Goal: Transaction & Acquisition: Download file/media

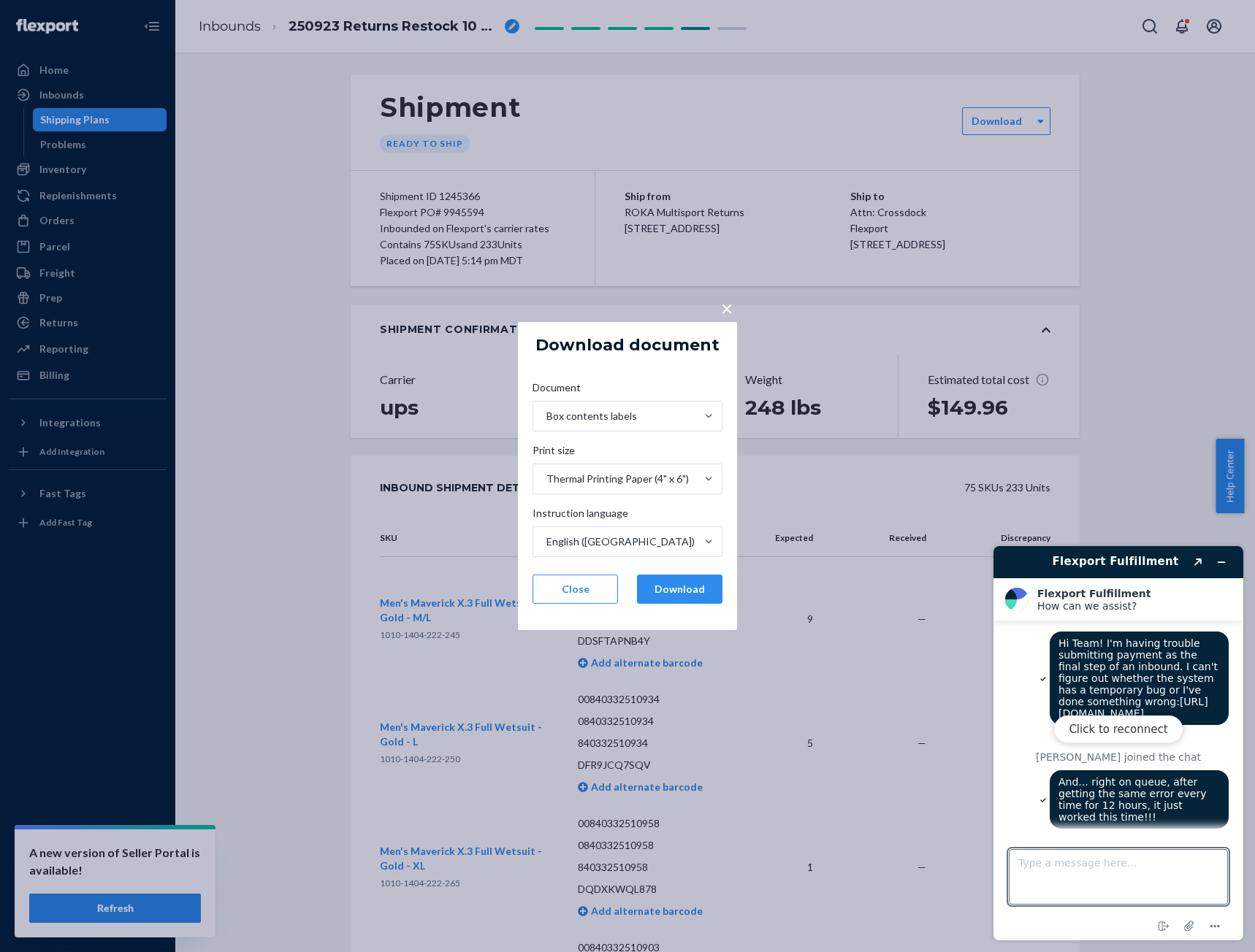
scroll to position [553, 0]
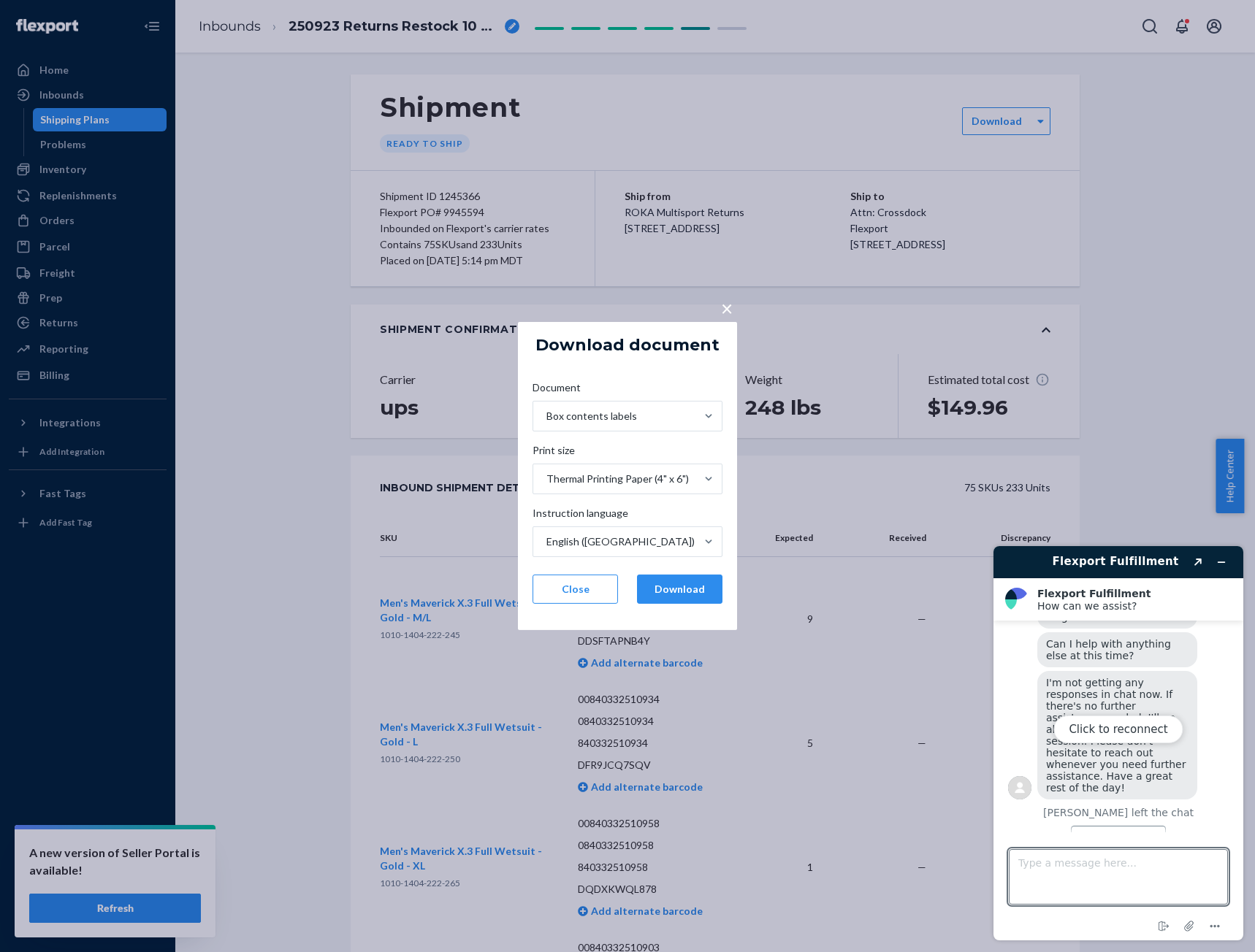
drag, startPoint x: 726, startPoint y: 308, endPoint x: 134, endPoint y: 281, distance: 592.6
click at [724, 307] on span "×" at bounding box center [726, 307] width 12 height 25
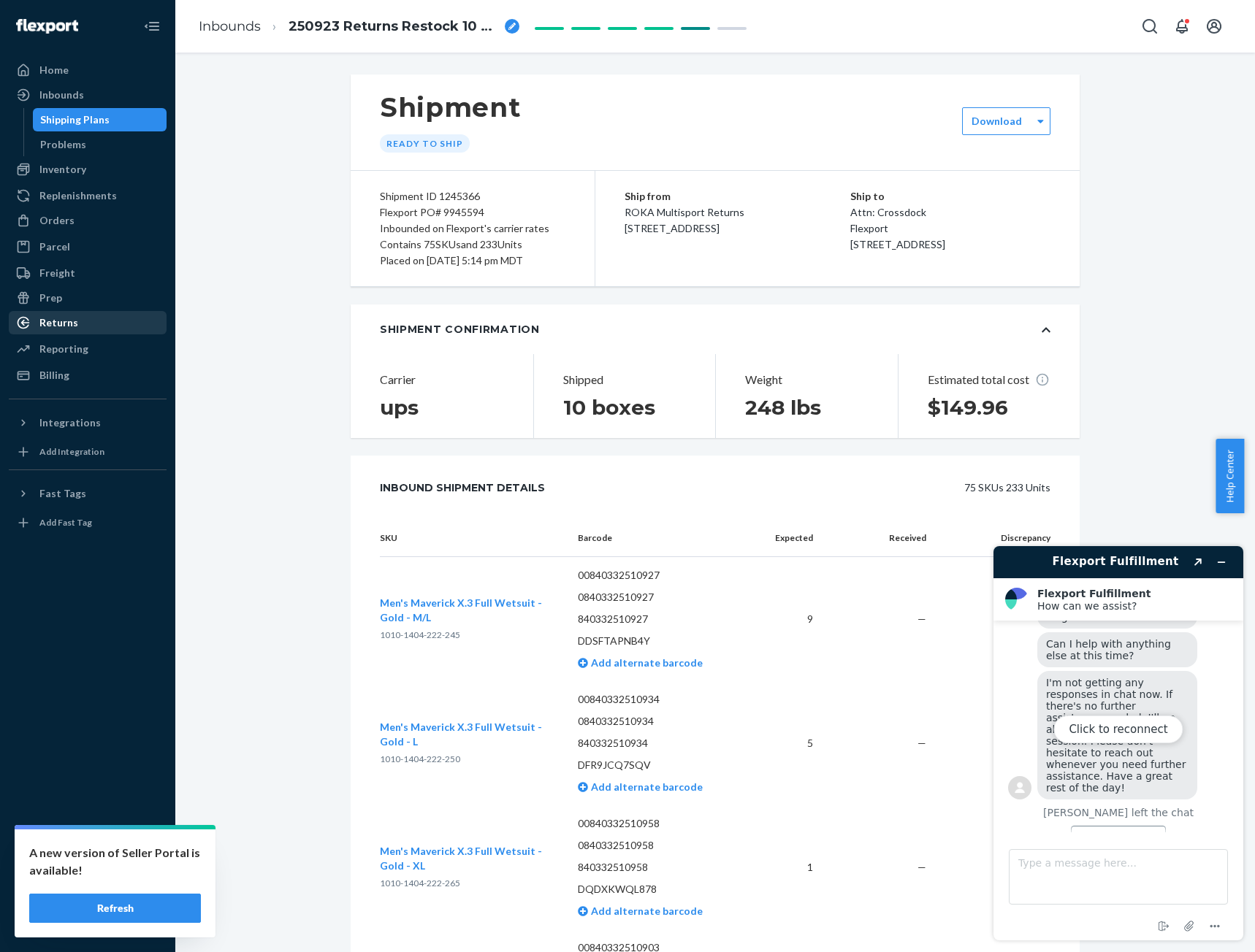
click at [50, 324] on div "Returns" at bounding box center [59, 323] width 38 height 15
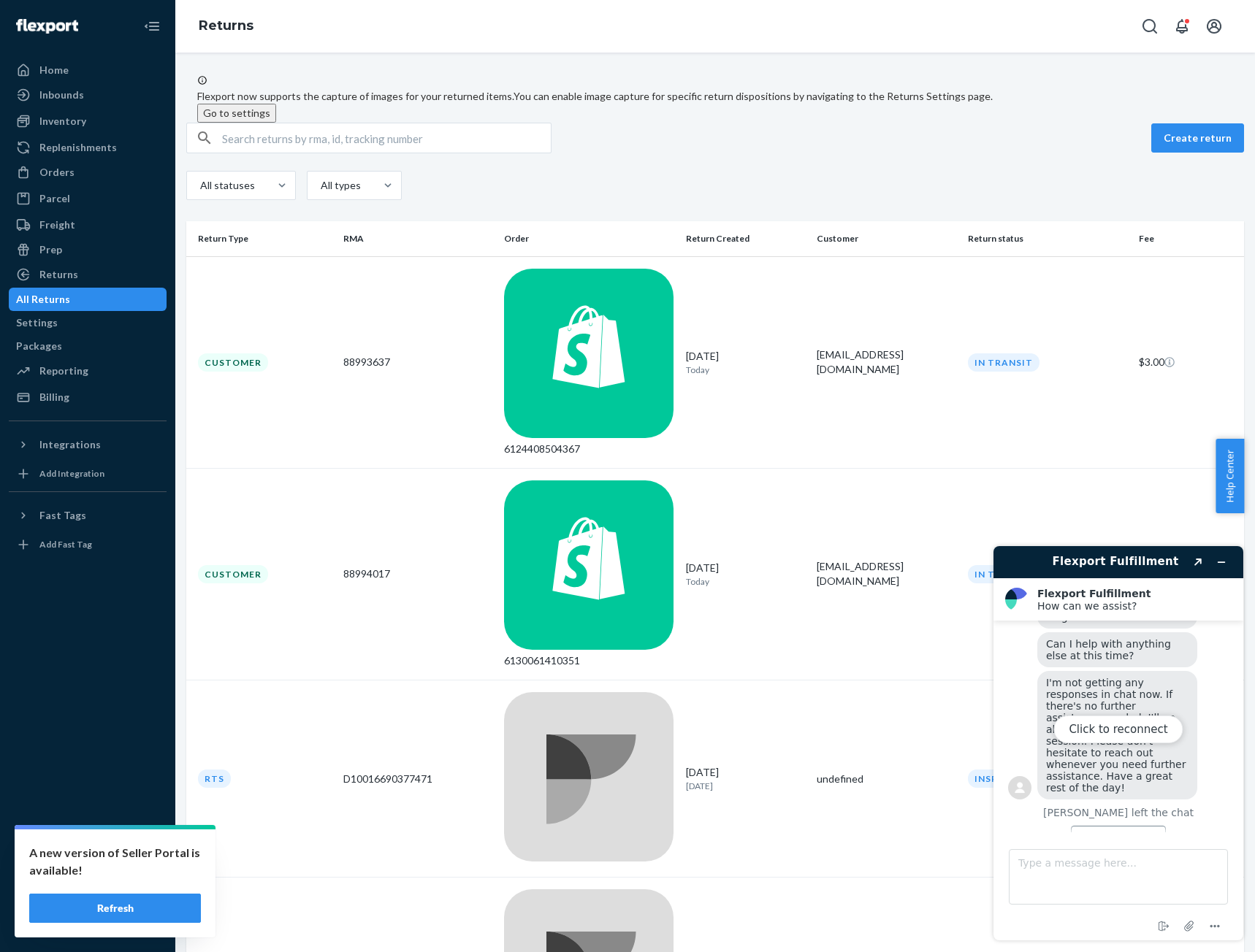
click at [891, 120] on div "Flexport now supports the capture of images for your returned items. You can en…" at bounding box center [715, 98] width 1036 height 48
click at [775, 154] on div "Create return" at bounding box center [715, 138] width 1057 height 31
click at [1217, 934] on icon "Menu" at bounding box center [1215, 926] width 17 height 17
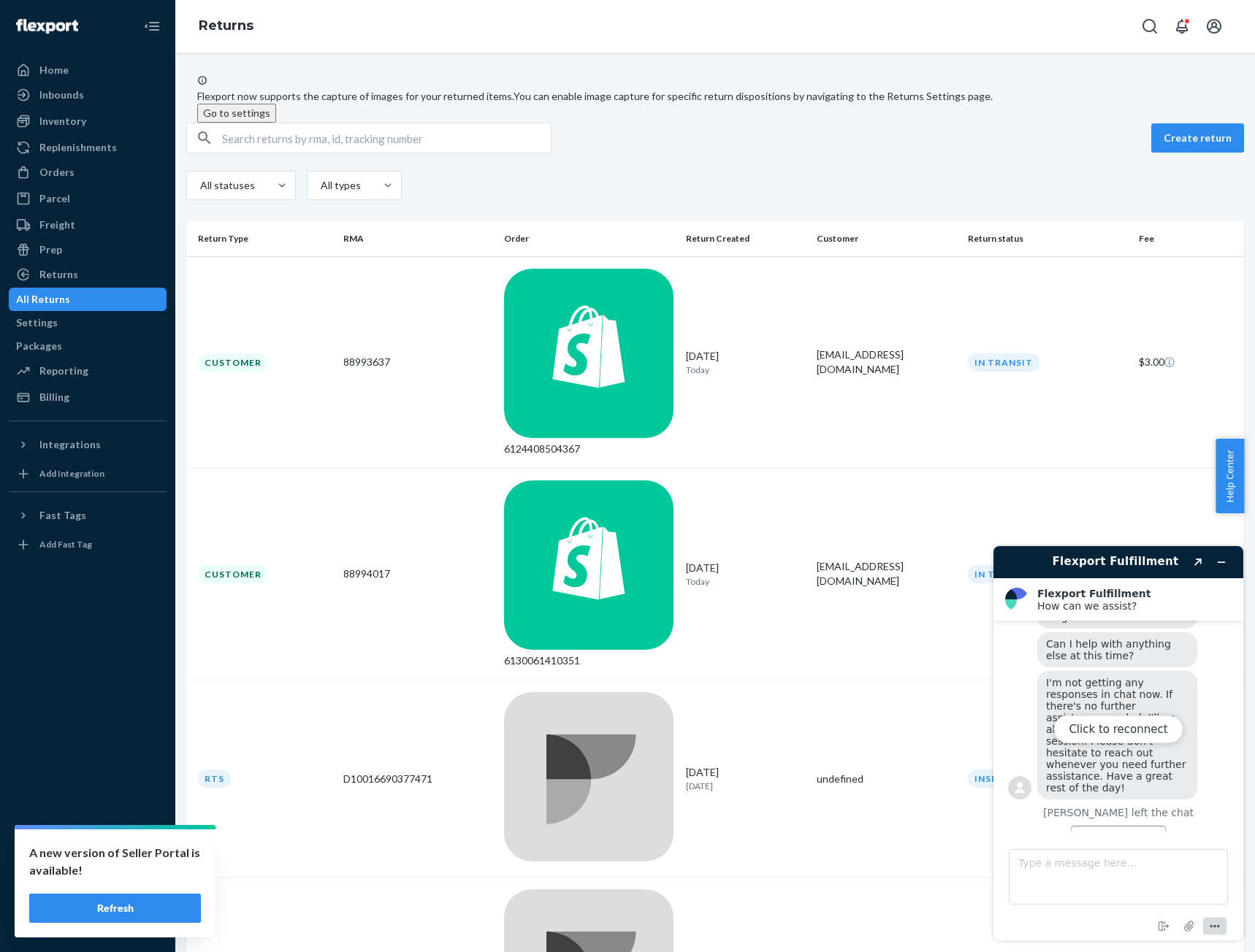
click at [933, 883] on div "Flexport now supports the capture of images for your returned items. You can en…" at bounding box center [715, 503] width 1079 height 900
click at [1224, 560] on div "Click to reconnect" at bounding box center [1118, 743] width 250 height 394
click at [880, 154] on div "Create return" at bounding box center [715, 138] width 1057 height 31
click at [686, 154] on div "Create return" at bounding box center [715, 138] width 1057 height 31
click at [1224, 561] on div "Click to reconnect" at bounding box center [1118, 743] width 250 height 394
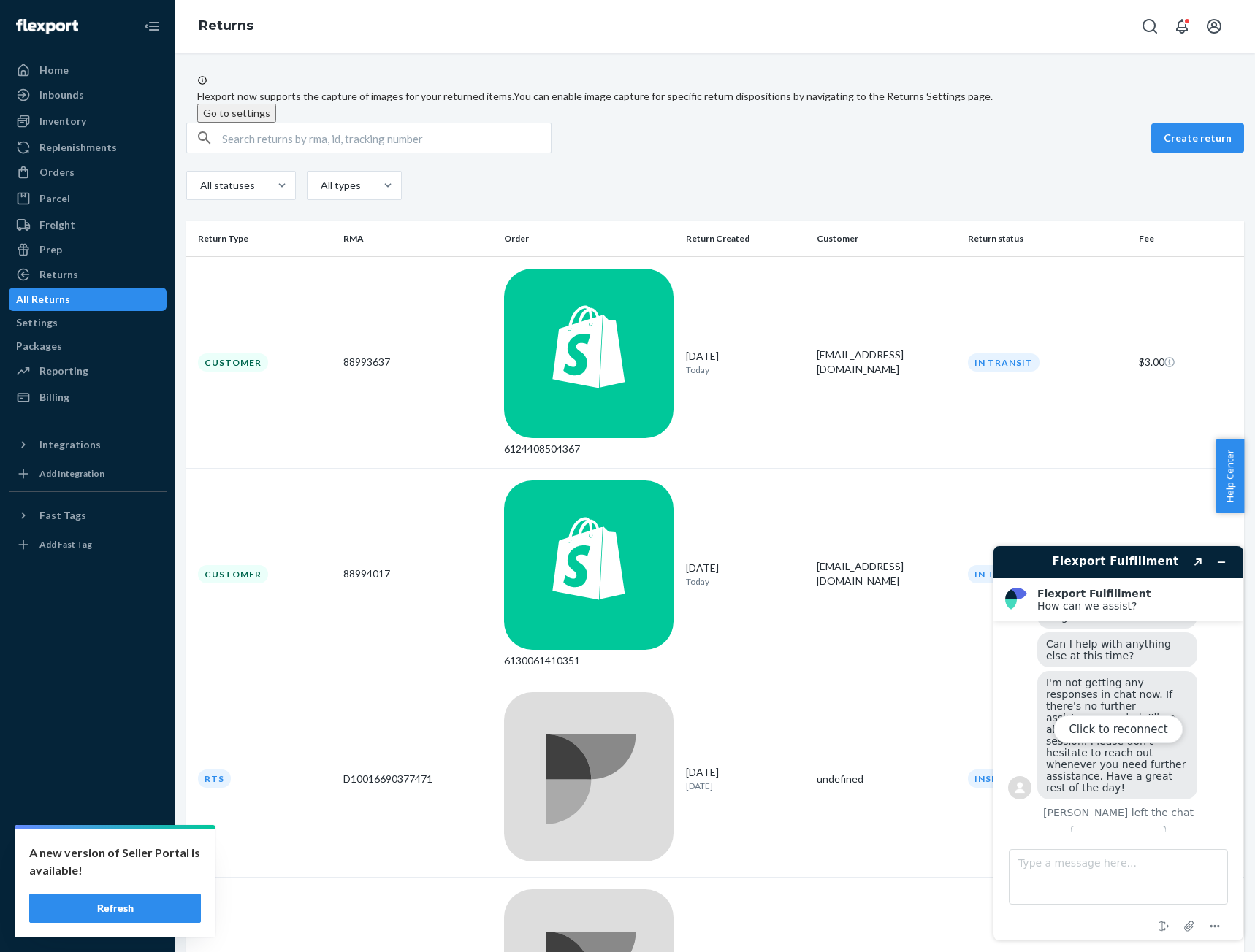
click at [96, 911] on button "Refresh" at bounding box center [115, 909] width 172 height 29
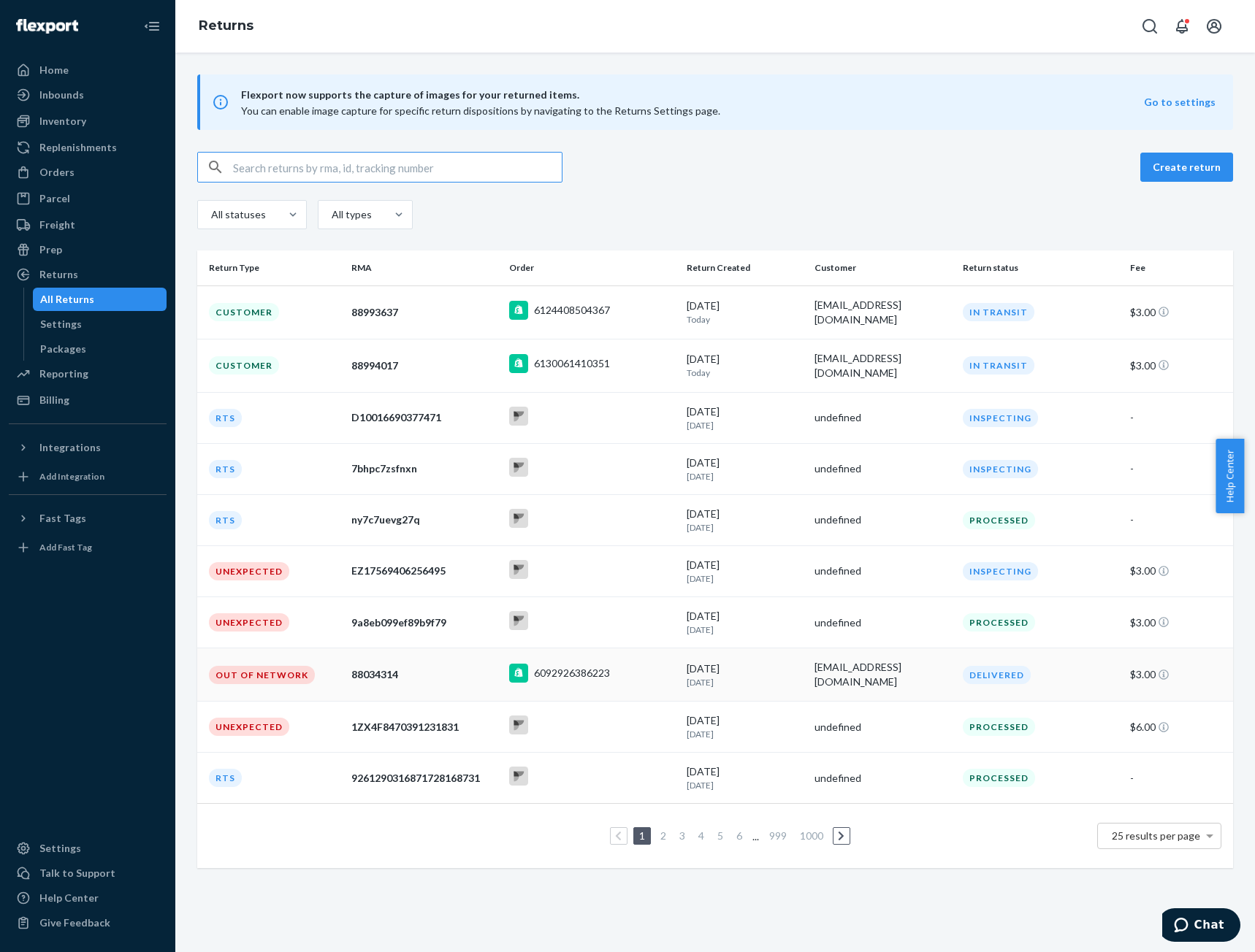
click at [563, 666] on div "6092926386223" at bounding box center [572, 673] width 76 height 15
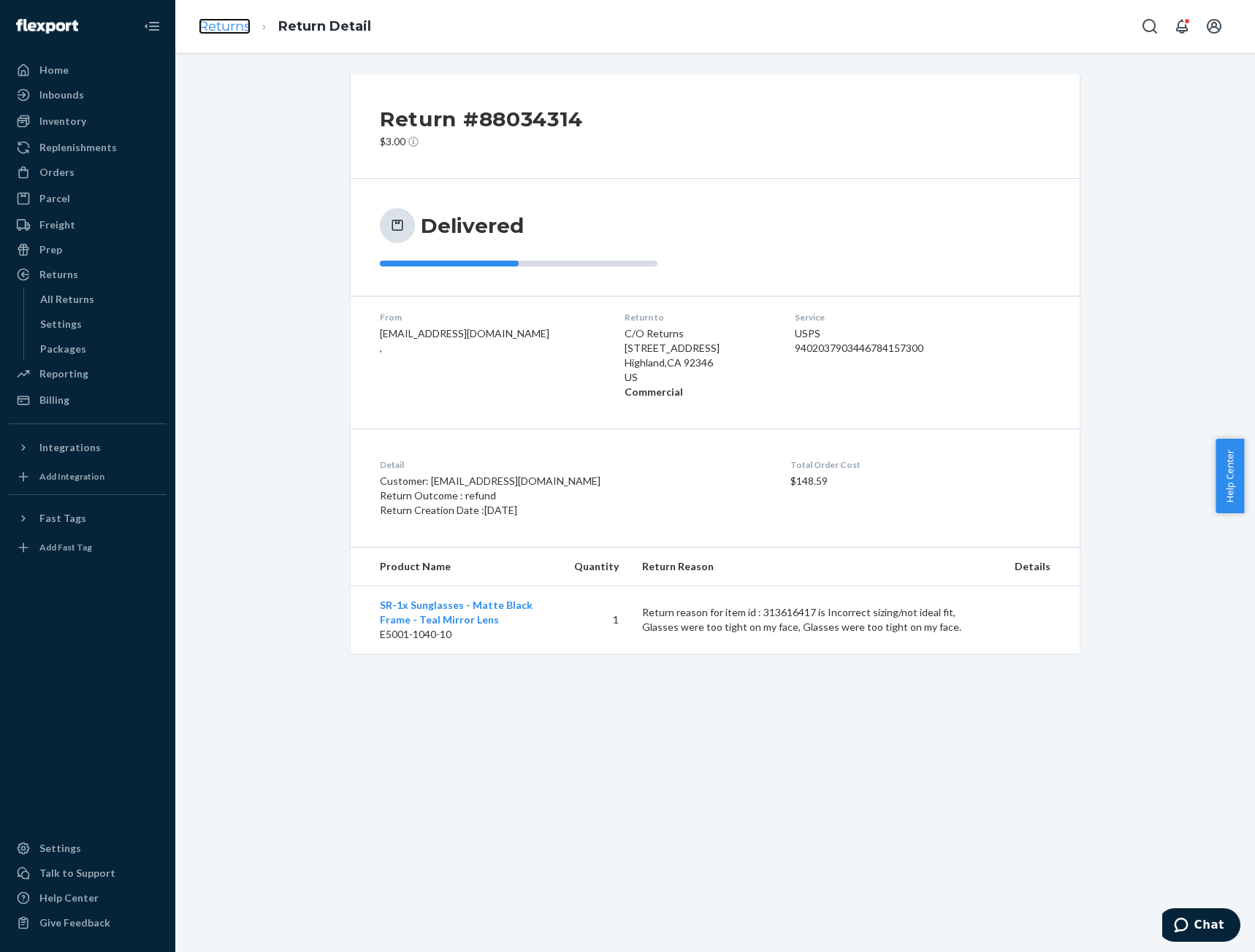
click at [220, 24] on link "Returns" at bounding box center [224, 27] width 52 height 16
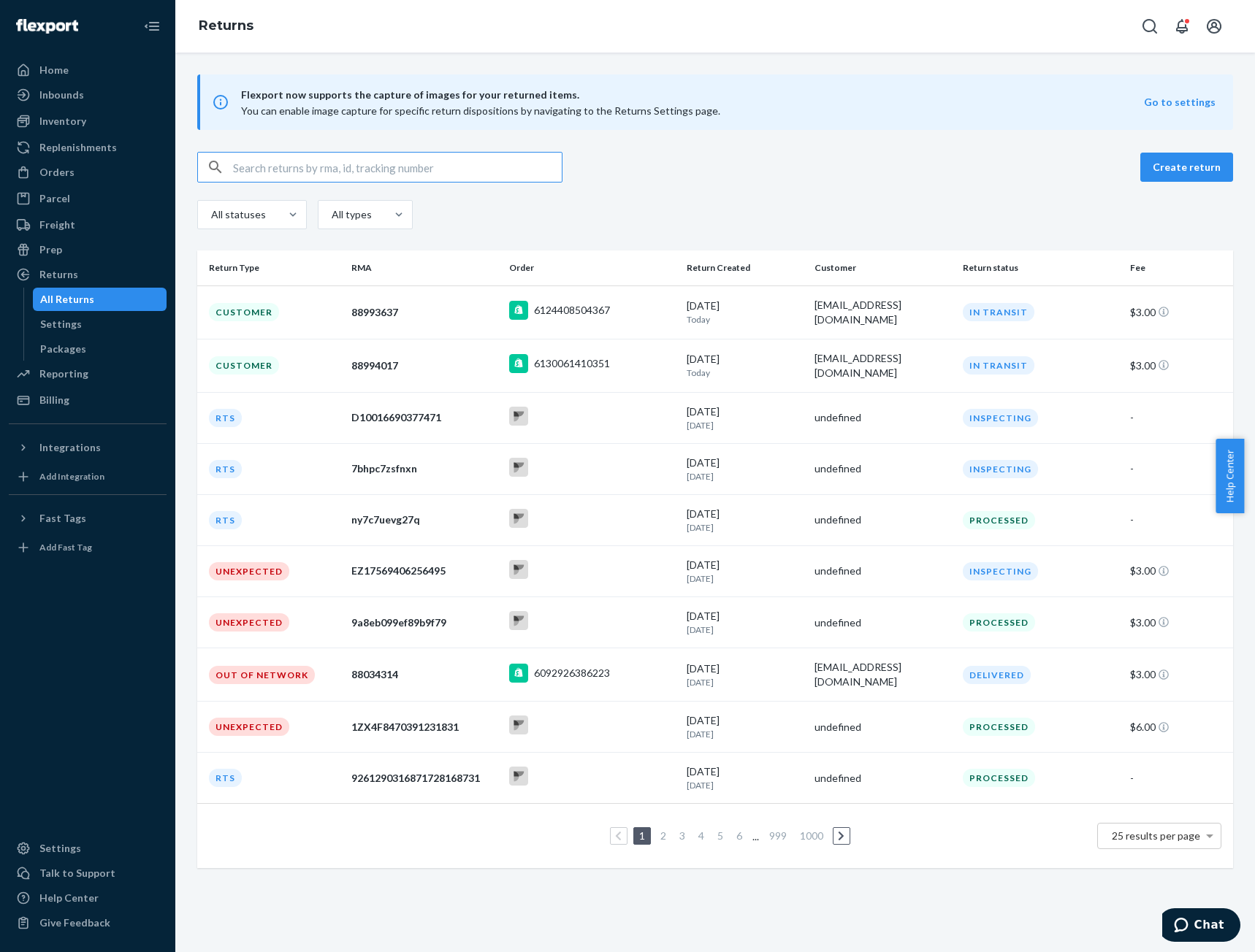
click at [850, 189] on div "Create return All statuses All types" at bounding box center [715, 192] width 1036 height 81
click at [66, 408] on div "Billing" at bounding box center [87, 400] width 155 height 20
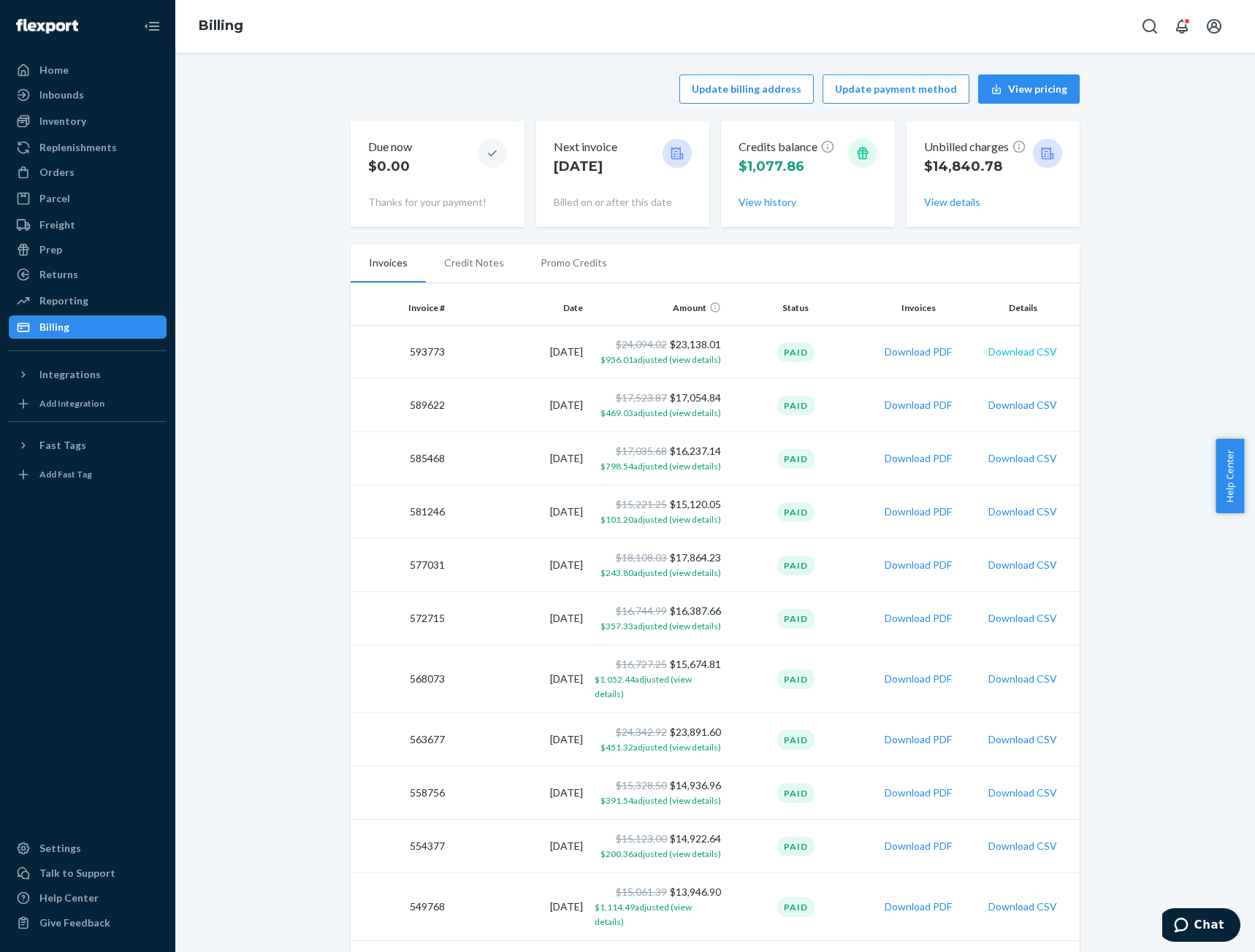
click at [1026, 356] on button "Download CSV" at bounding box center [1023, 352] width 69 height 15
click at [53, 271] on div "Returns" at bounding box center [59, 274] width 38 height 15
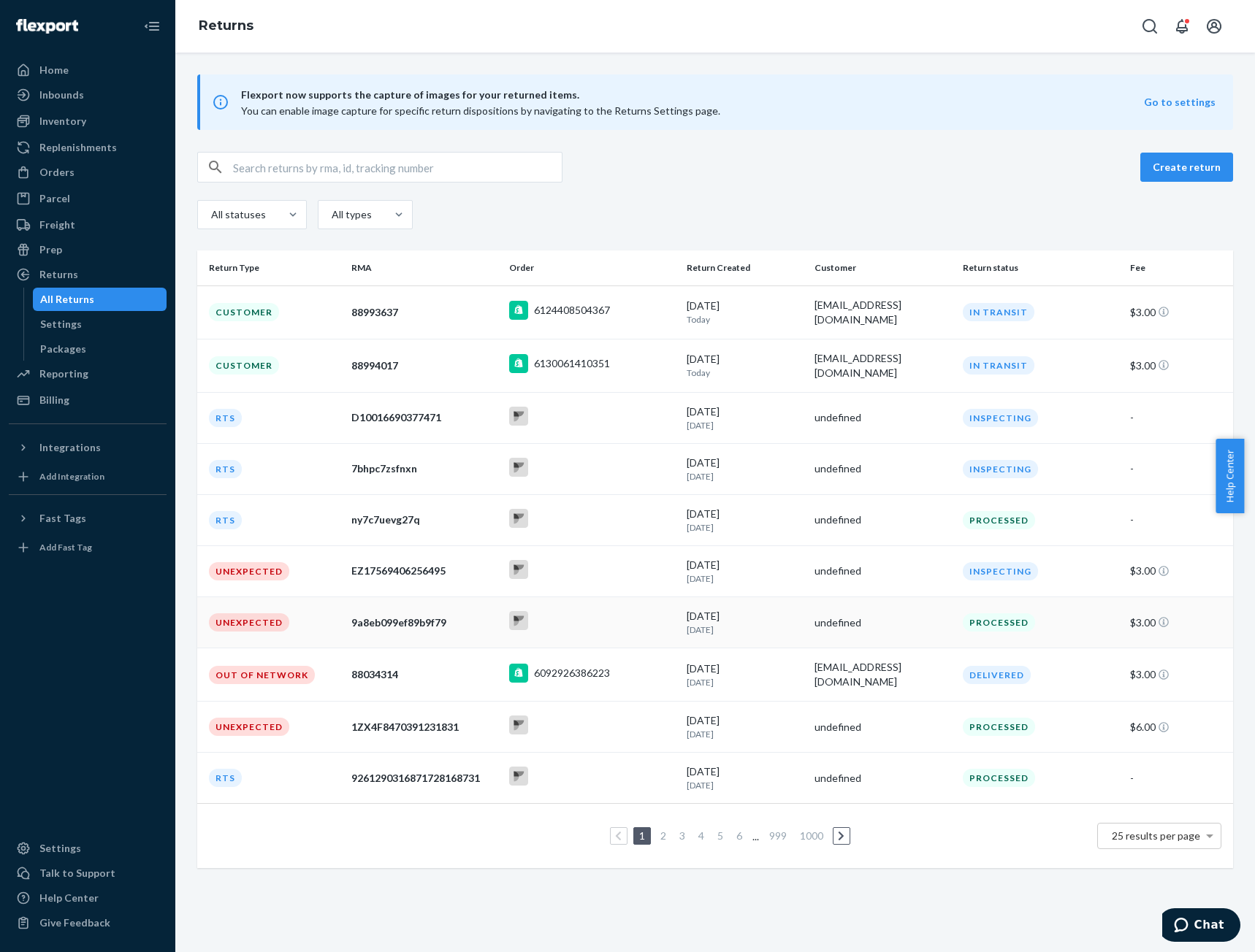
click at [328, 607] on td "Unexpected" at bounding box center [272, 623] width 148 height 51
click at [306, 571] on td "Unexpected" at bounding box center [272, 572] width 148 height 51
click at [325, 673] on td "Out of Network" at bounding box center [272, 675] width 148 height 53
click at [314, 354] on td "Customer" at bounding box center [272, 366] width 148 height 53
click at [69, 173] on div "Orders" at bounding box center [57, 172] width 35 height 15
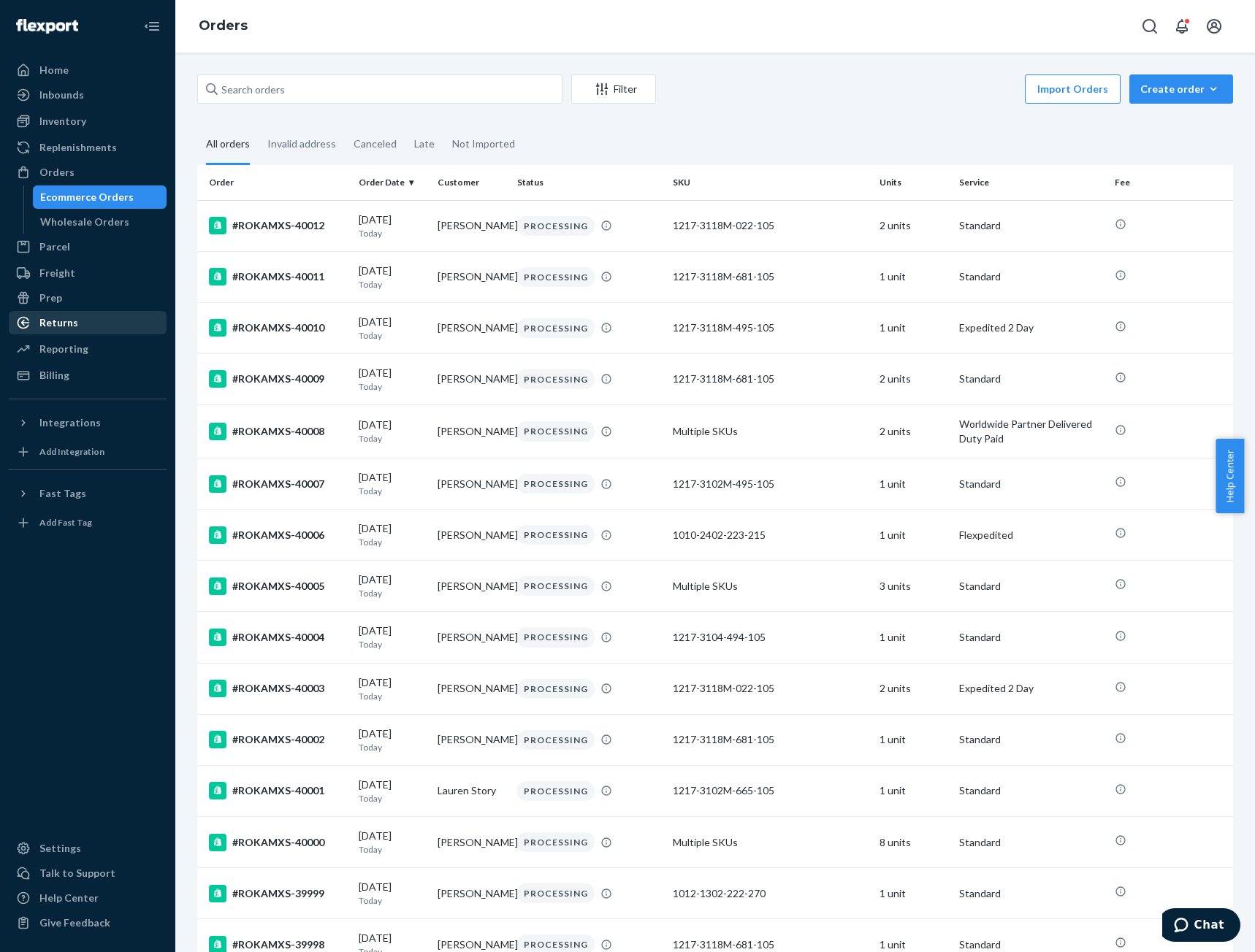
click at [56, 324] on div "Returns" at bounding box center [59, 323] width 38 height 15
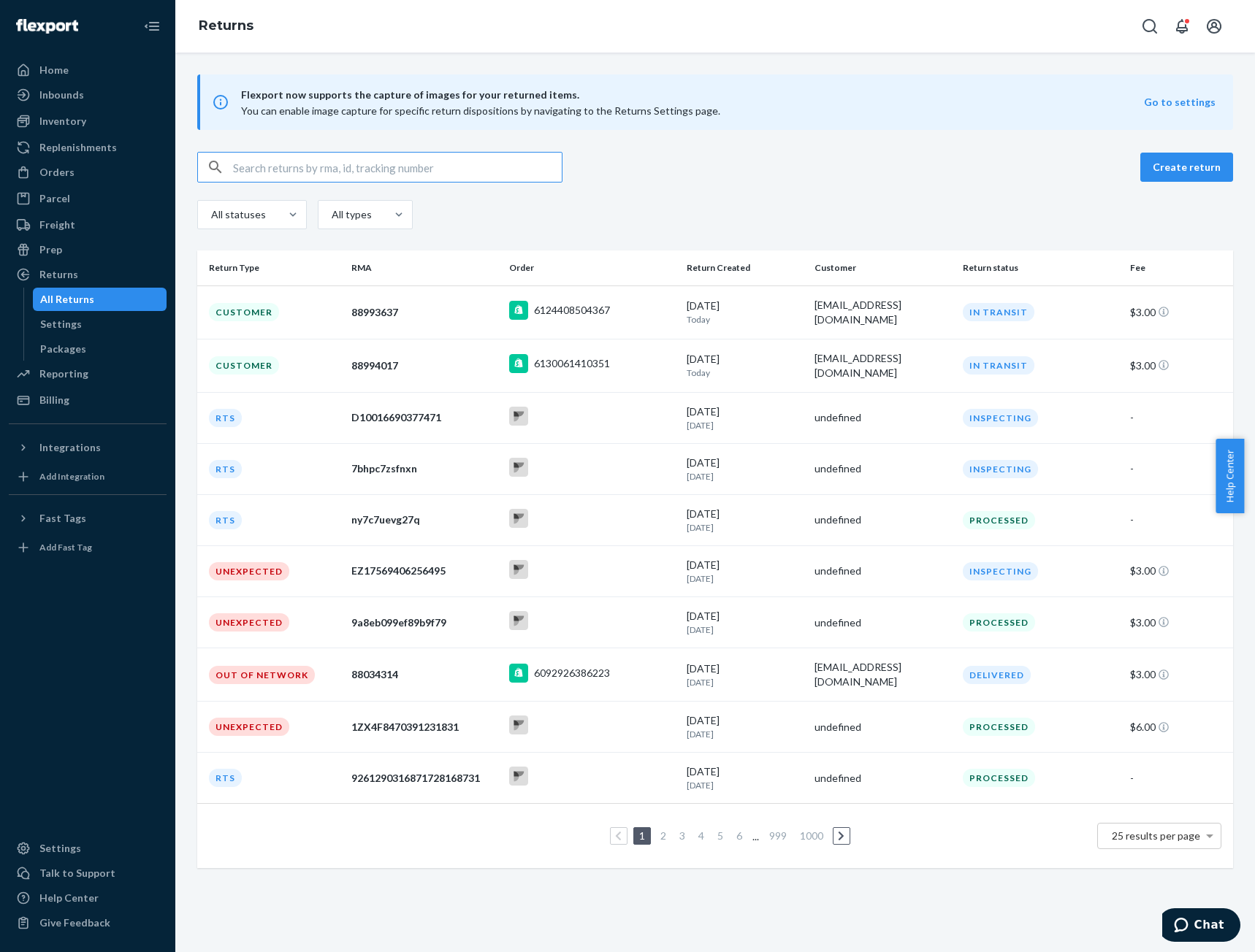
click at [659, 831] on link "2" at bounding box center [663, 836] width 12 height 13
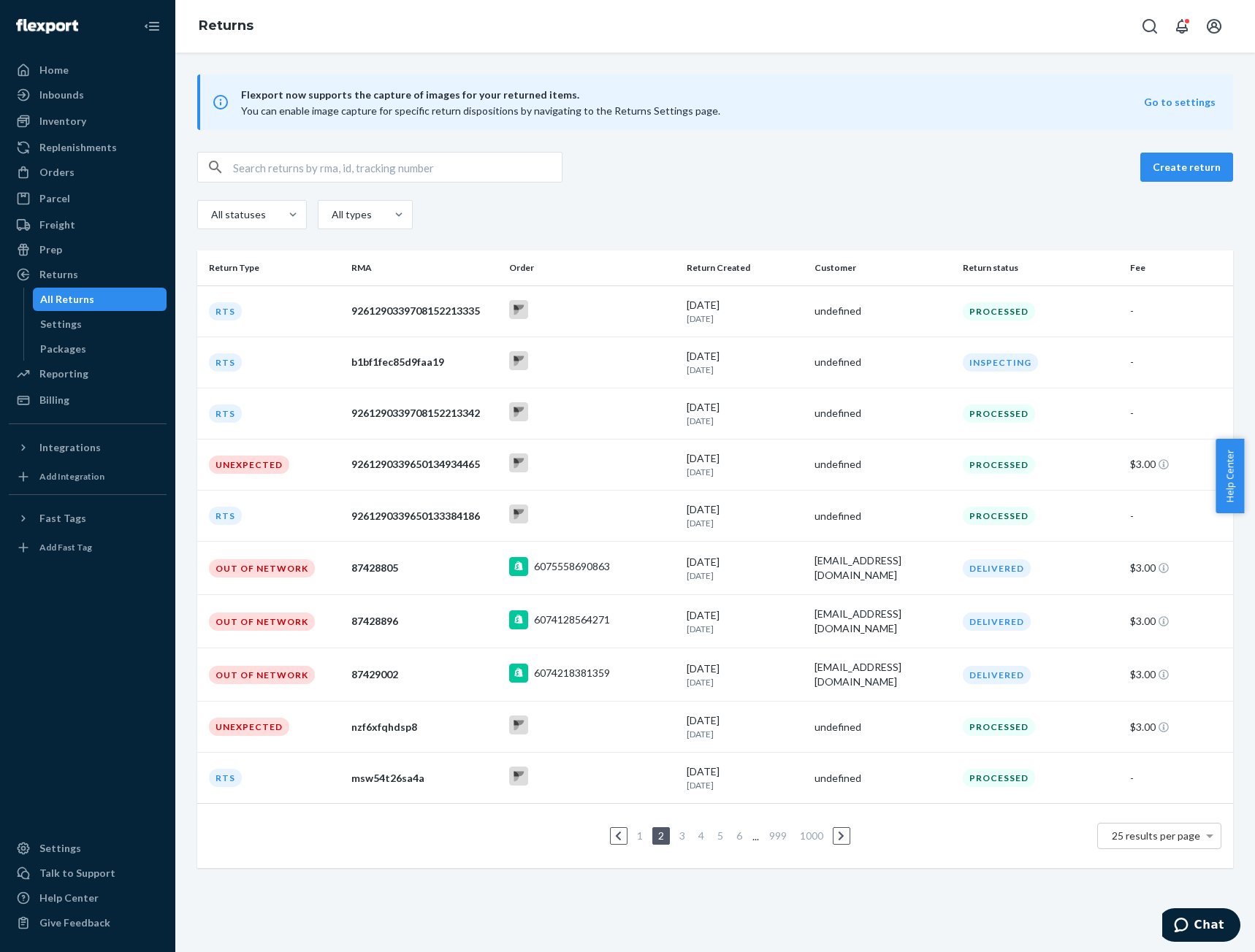
click at [659, 831] on link "2" at bounding box center [660, 836] width 12 height 13
click at [677, 835] on link "3" at bounding box center [682, 836] width 12 height 13
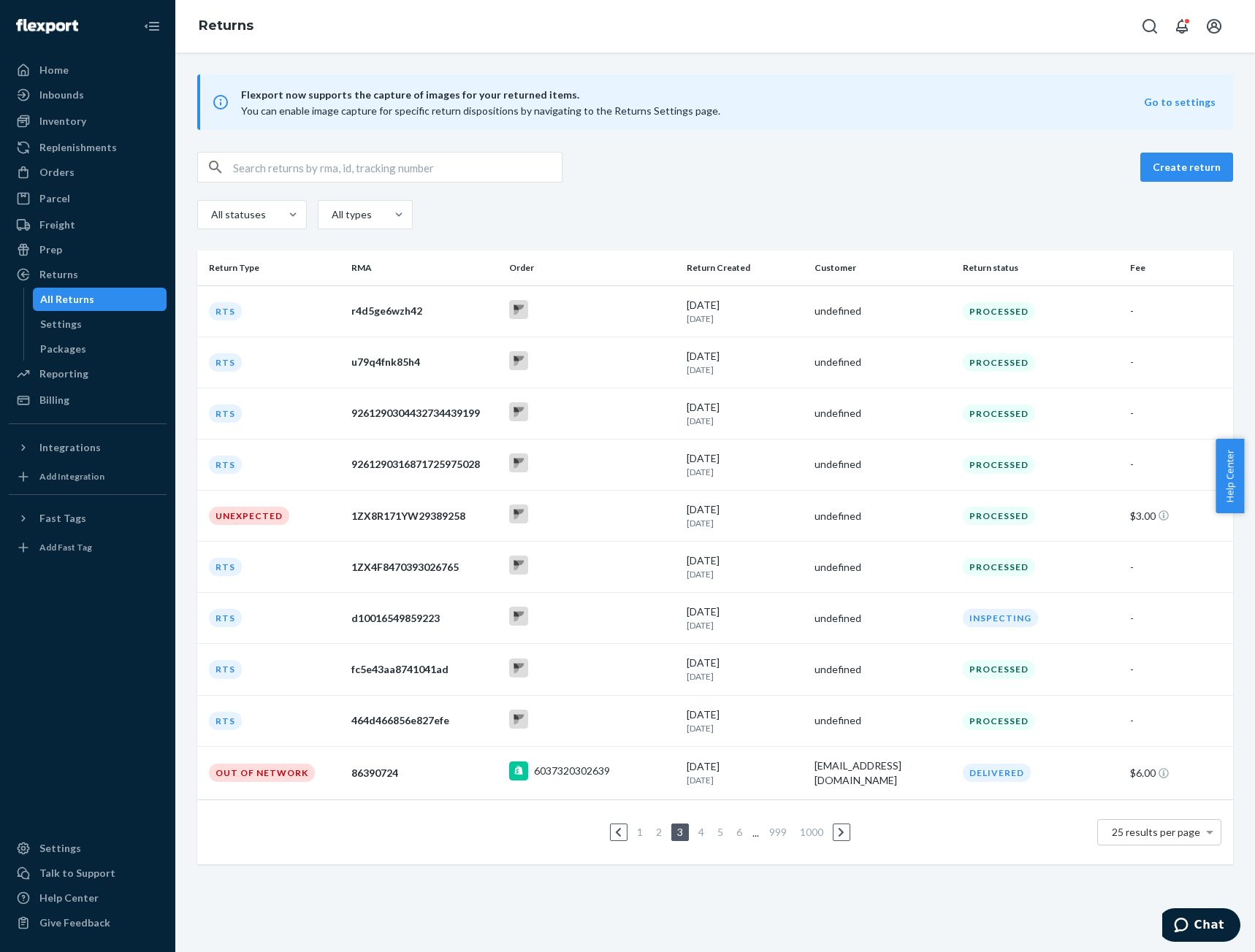
click at [695, 834] on link "4" at bounding box center [701, 832] width 12 height 13
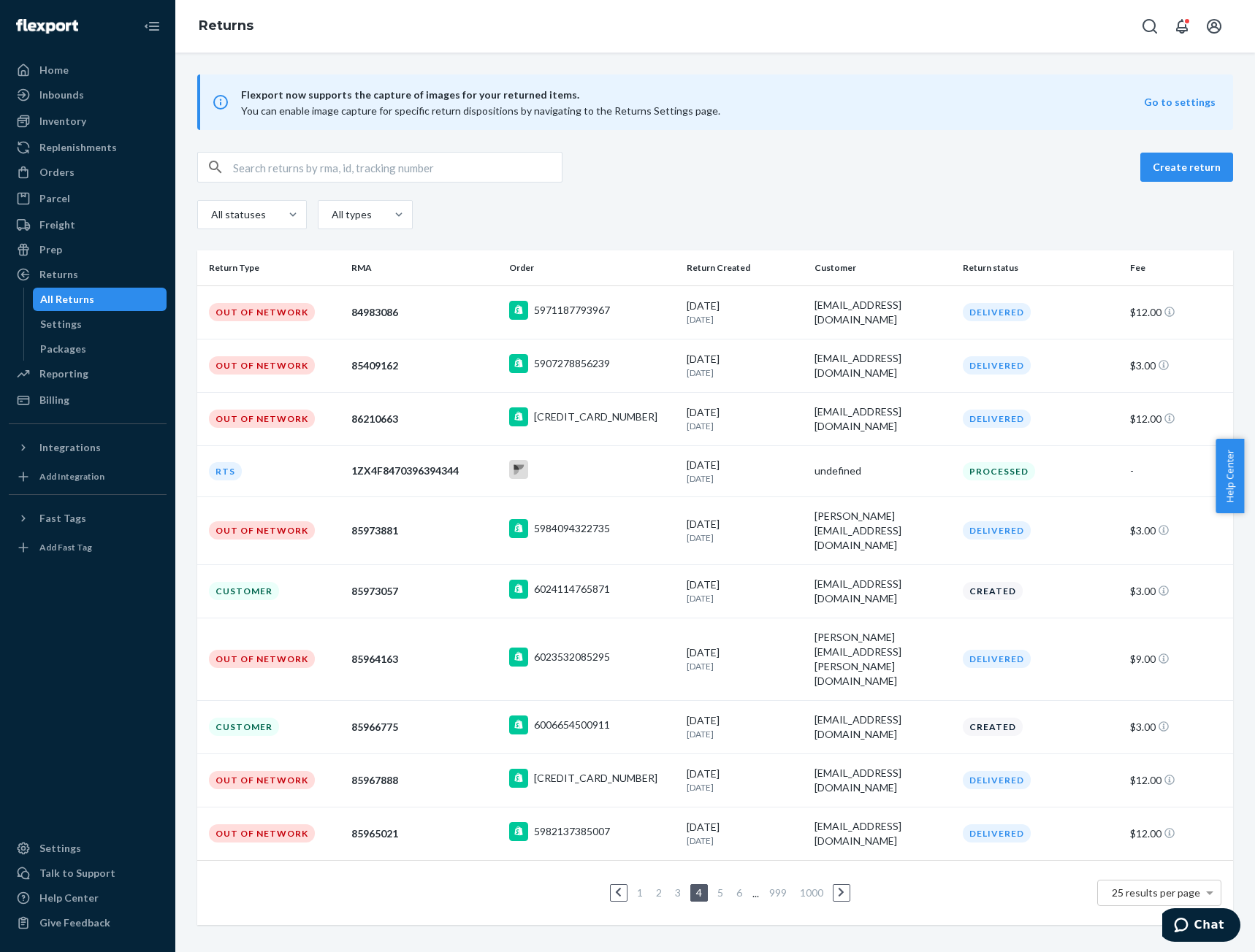
click at [716, 887] on link "5" at bounding box center [720, 893] width 12 height 13
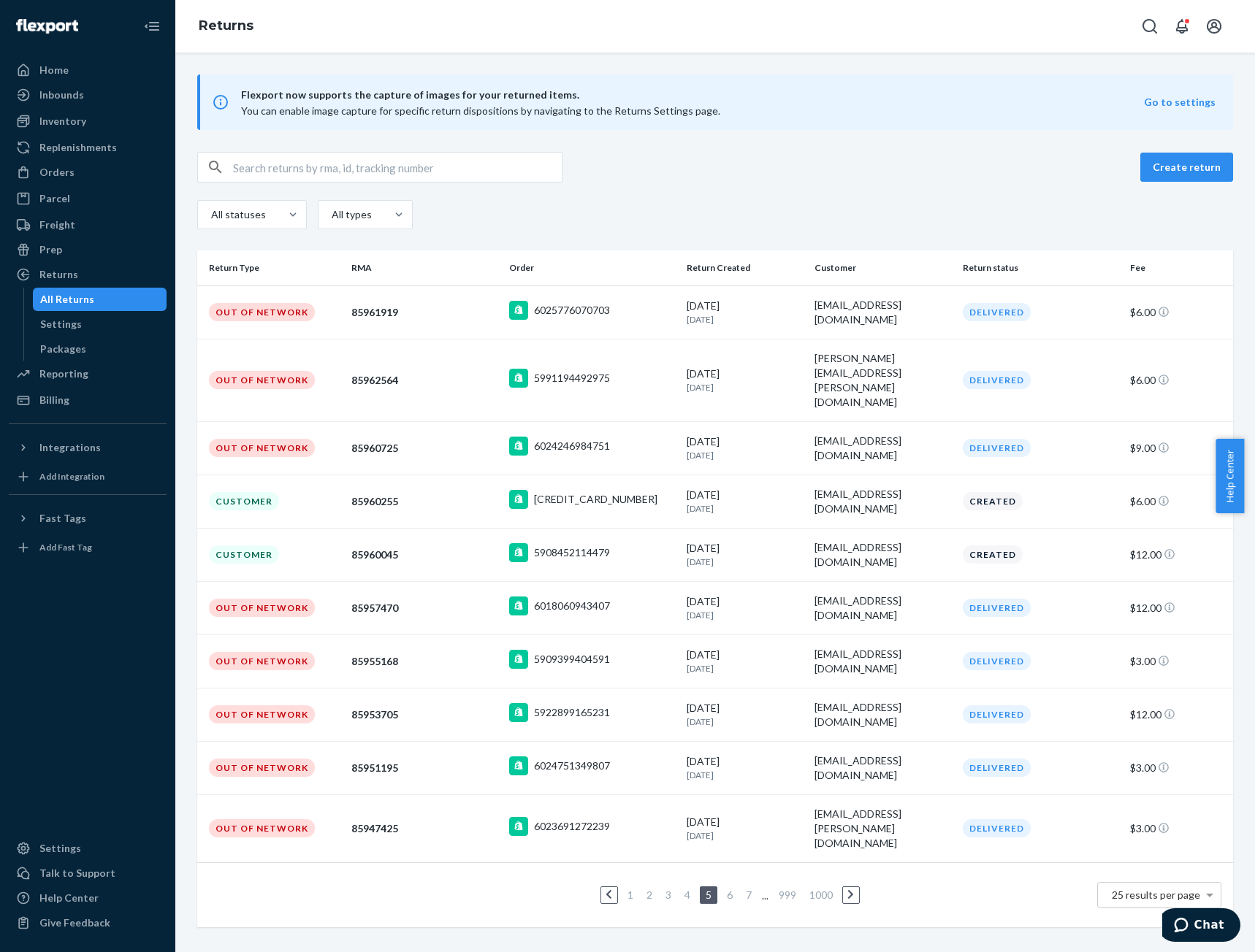
click at [727, 889] on link "6" at bounding box center [729, 895] width 12 height 13
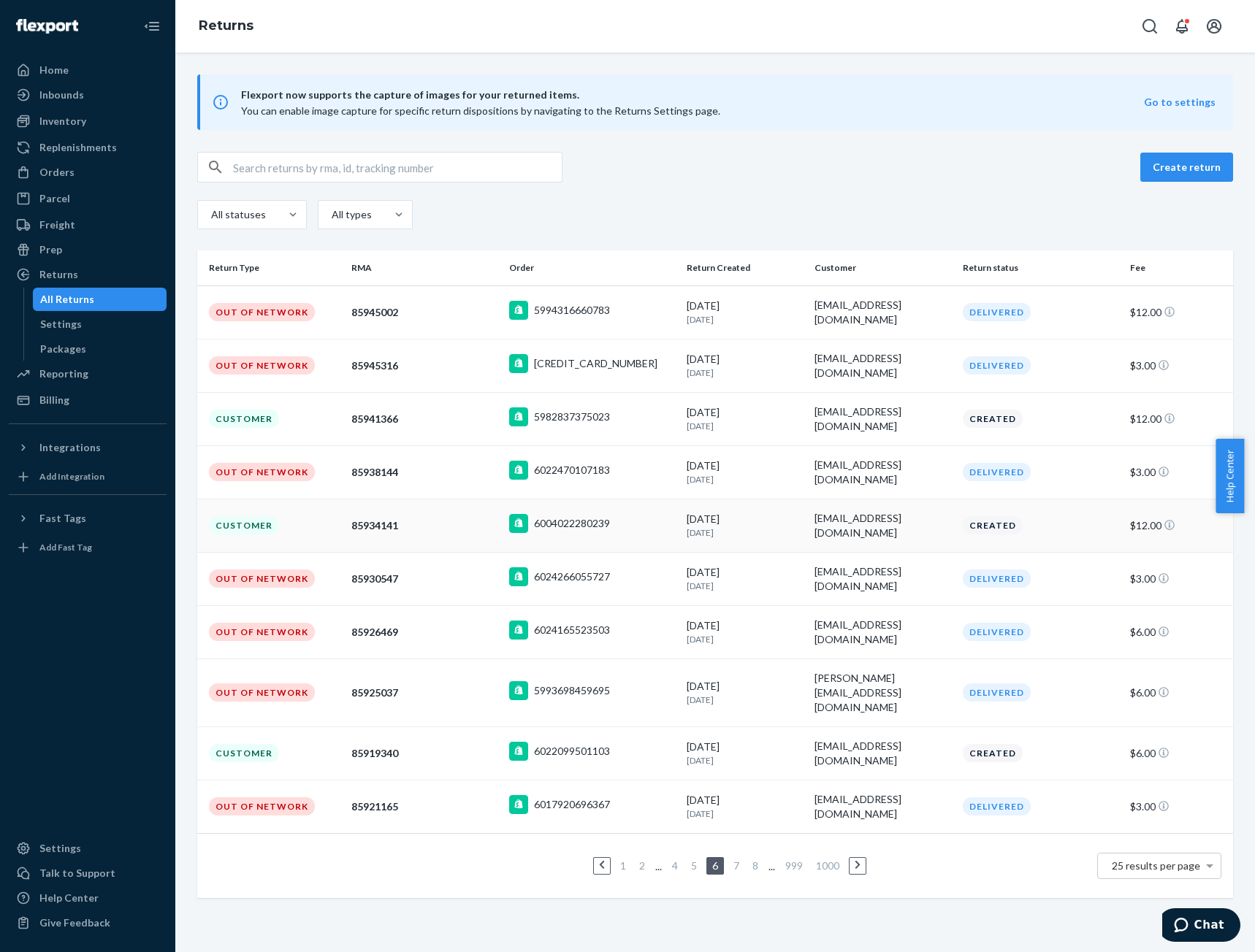
click at [303, 522] on td "Customer" at bounding box center [272, 525] width 148 height 53
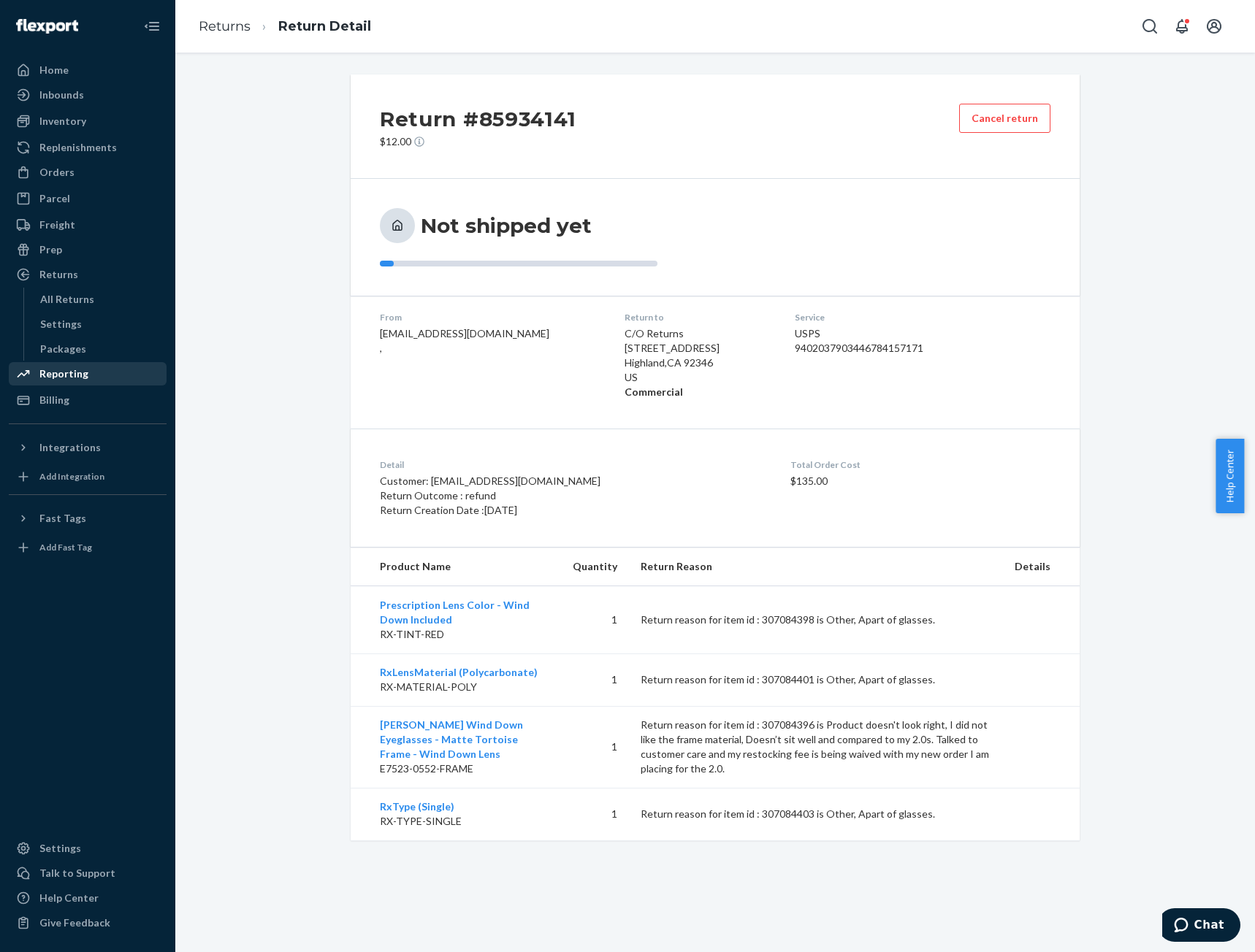
click at [65, 381] on div "Reporting" at bounding box center [87, 374] width 155 height 20
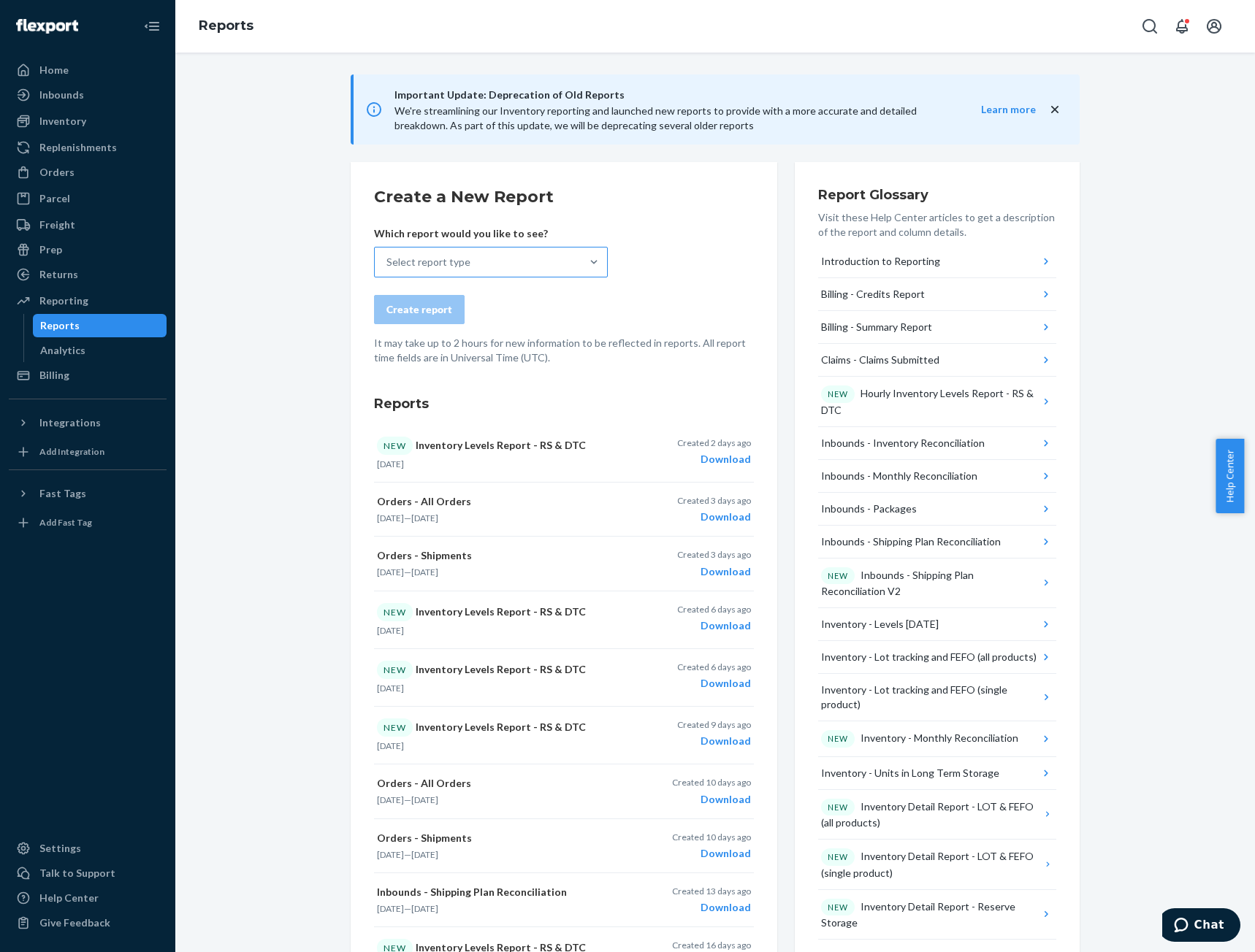
click at [506, 273] on div "Select report type" at bounding box center [477, 262] width 206 height 29
click at [388, 270] on input "Select report type" at bounding box center [387, 262] width 2 height 15
click at [1178, 222] on div "Important Update: Deprecation of Old Reports We're streamlining our Inventory r…" at bounding box center [715, 811] width 1057 height 1475
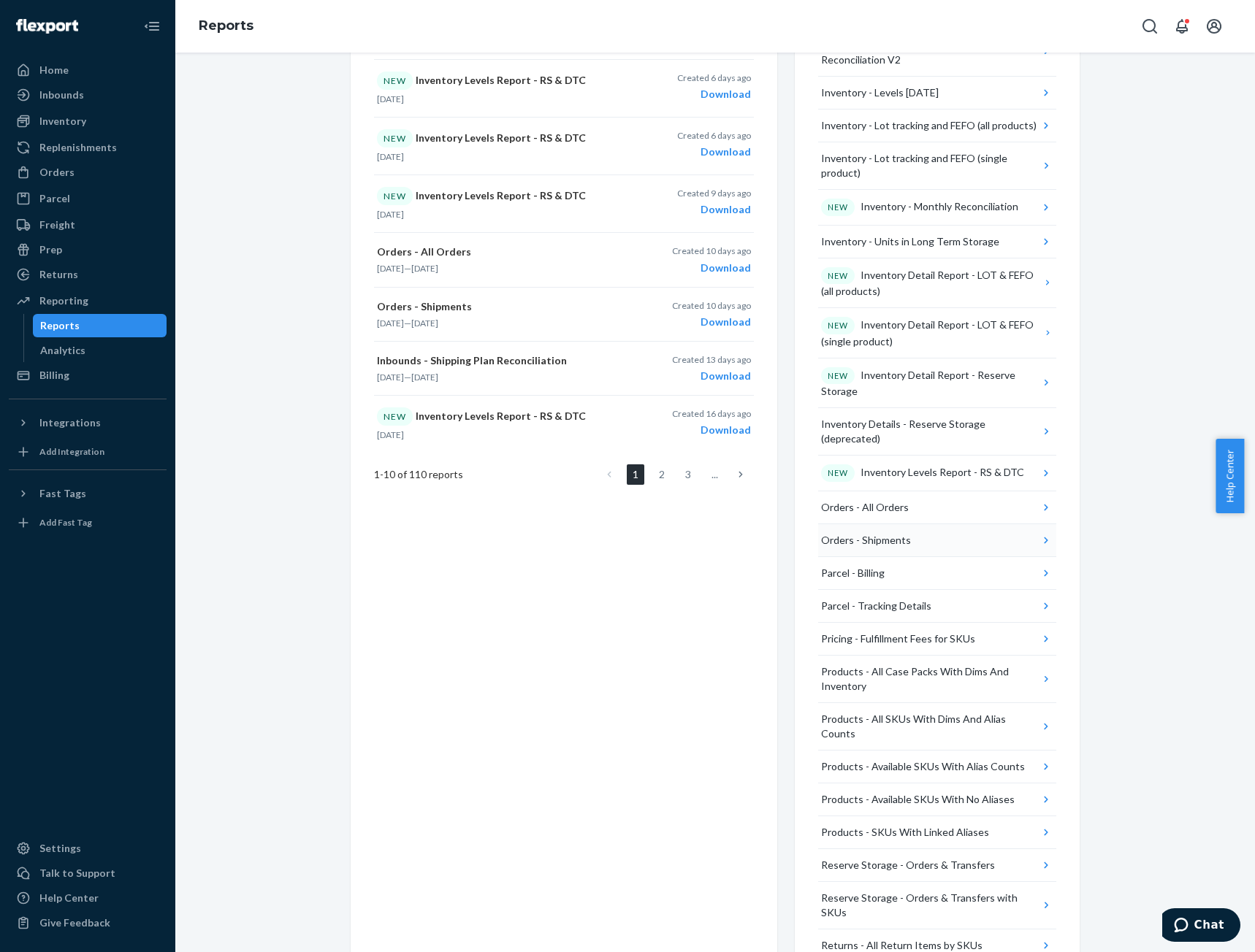
scroll to position [553, 0]
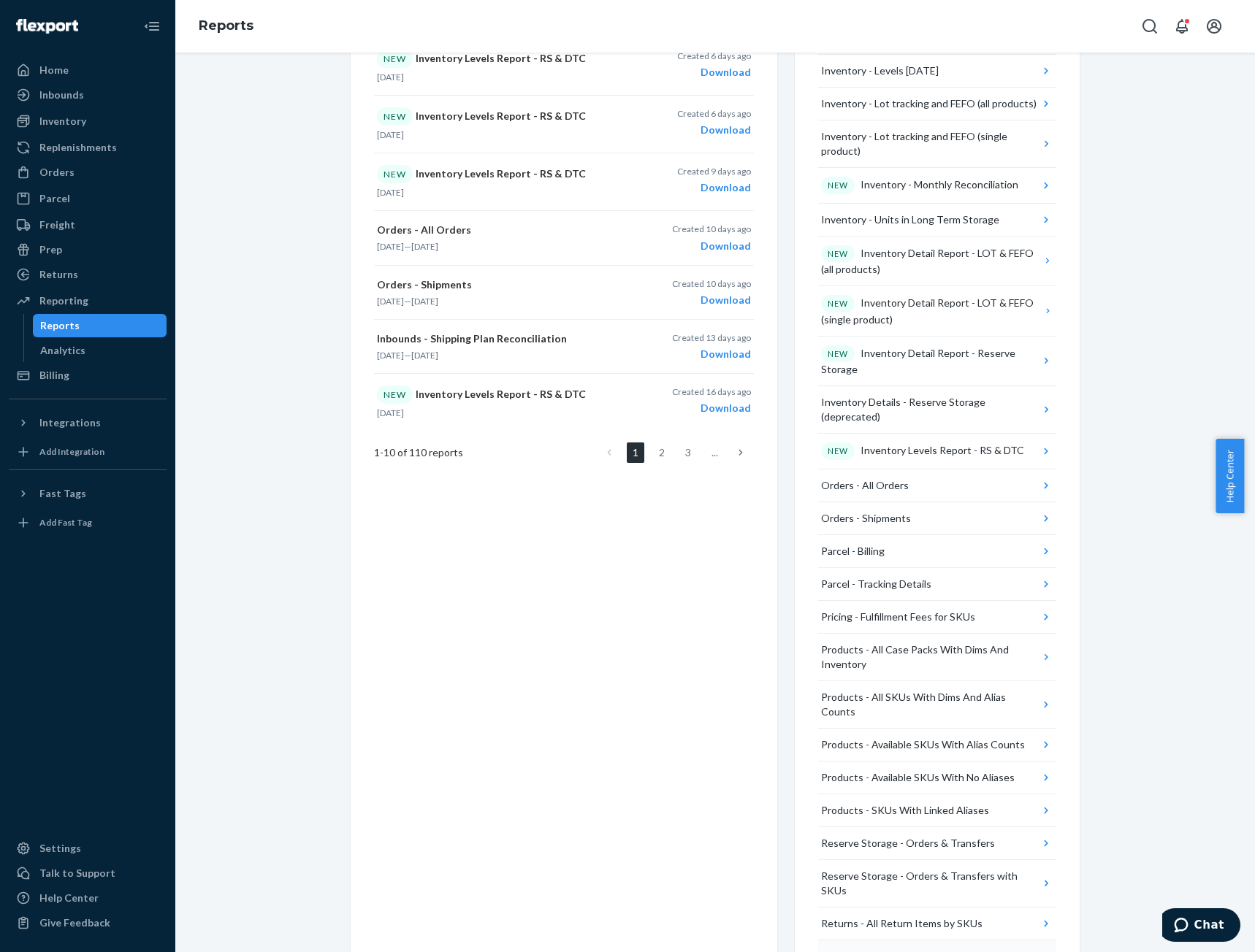
click at [883, 949] on div "Returns - All Returns" at bounding box center [869, 957] width 96 height 15
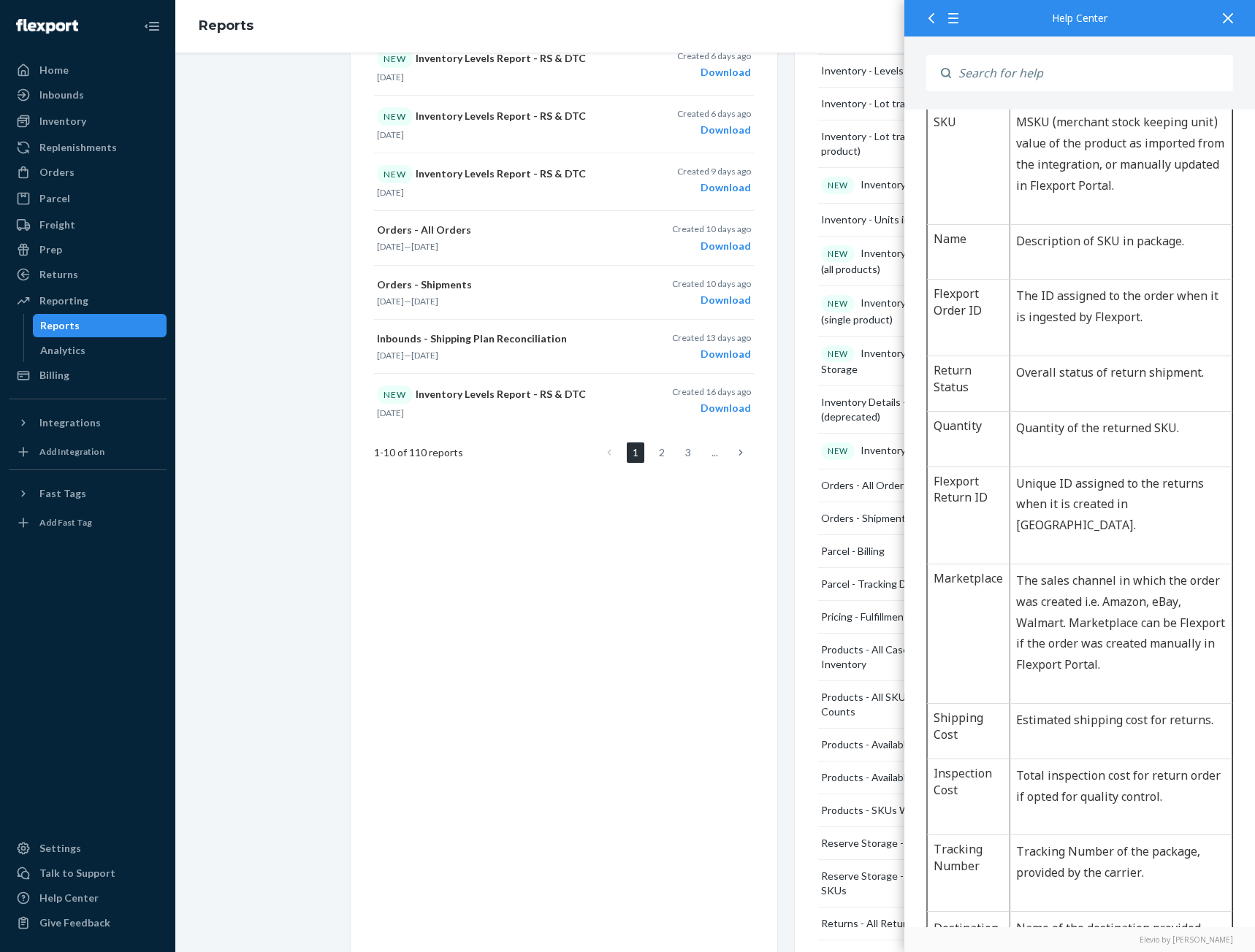
scroll to position [390, 0]
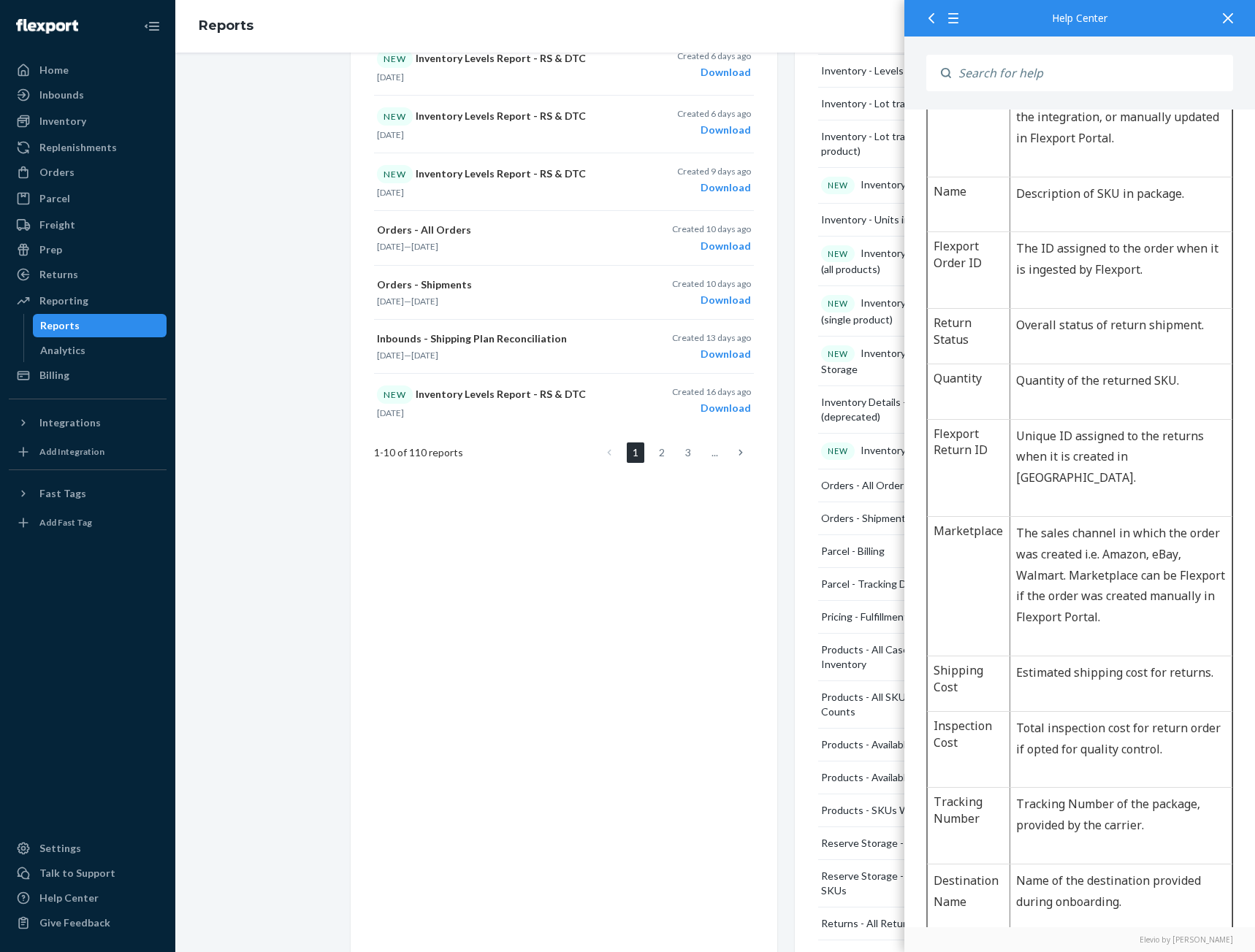
click at [982, 729] on td "Inspection Cost" at bounding box center [969, 751] width 82 height 77
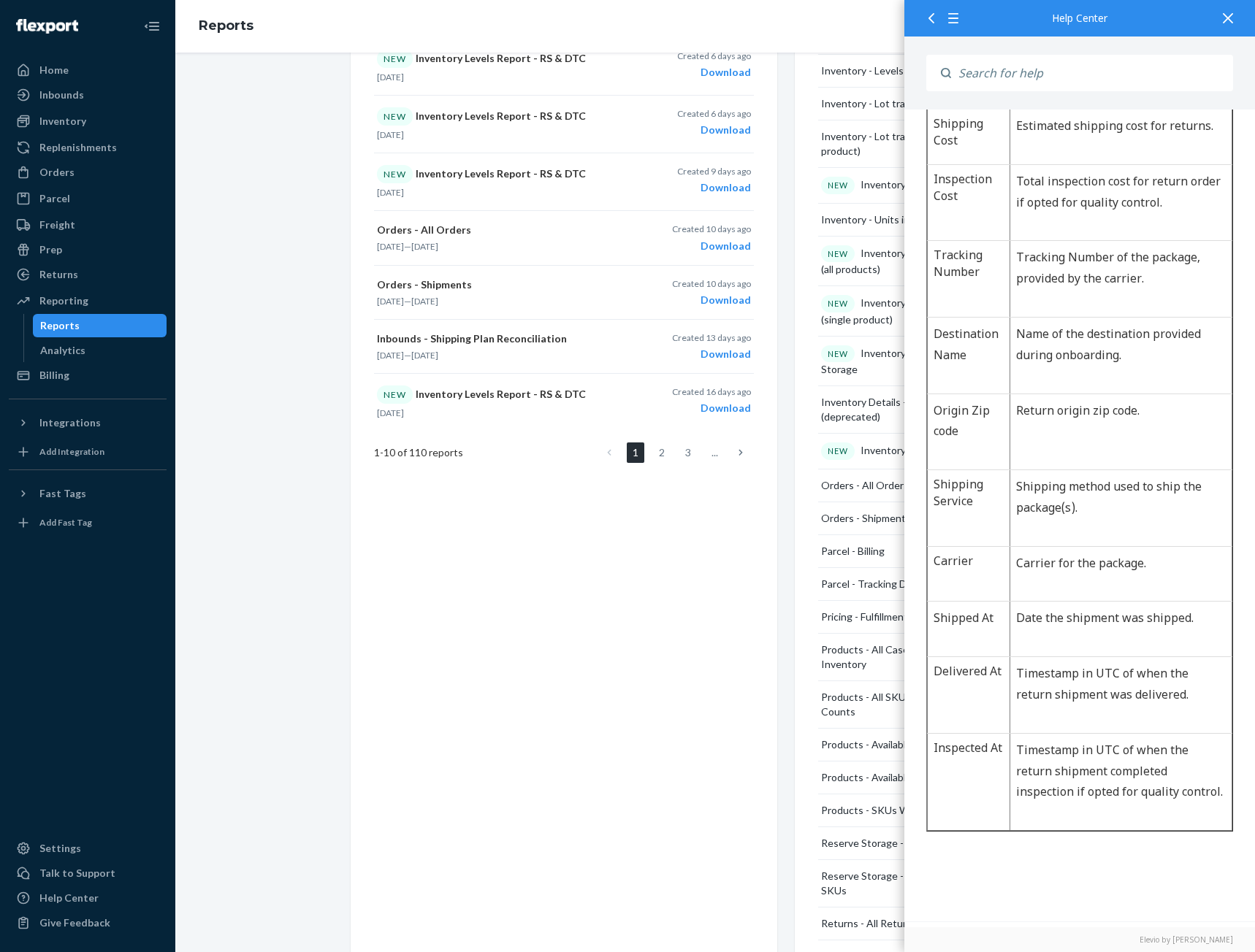
scroll to position [0, 0]
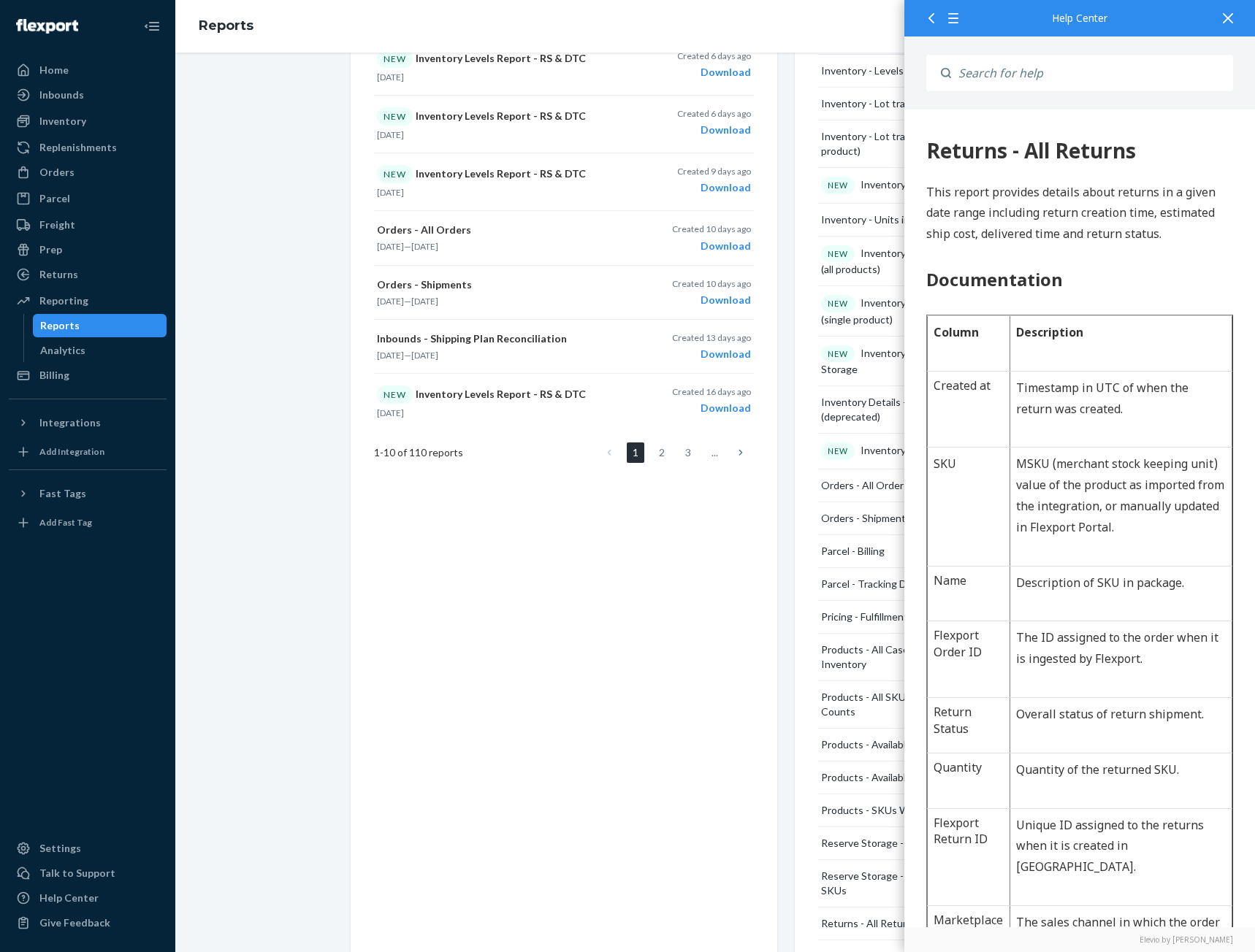
drag, startPoint x: 1139, startPoint y: 151, endPoint x: 1788, endPoint y: 262, distance: 658.4
copy div "Returns - All Returns"
click at [474, 658] on div "Create a New Report Which report would you like to see? Select report type Crea…" at bounding box center [563, 302] width 426 height 1387
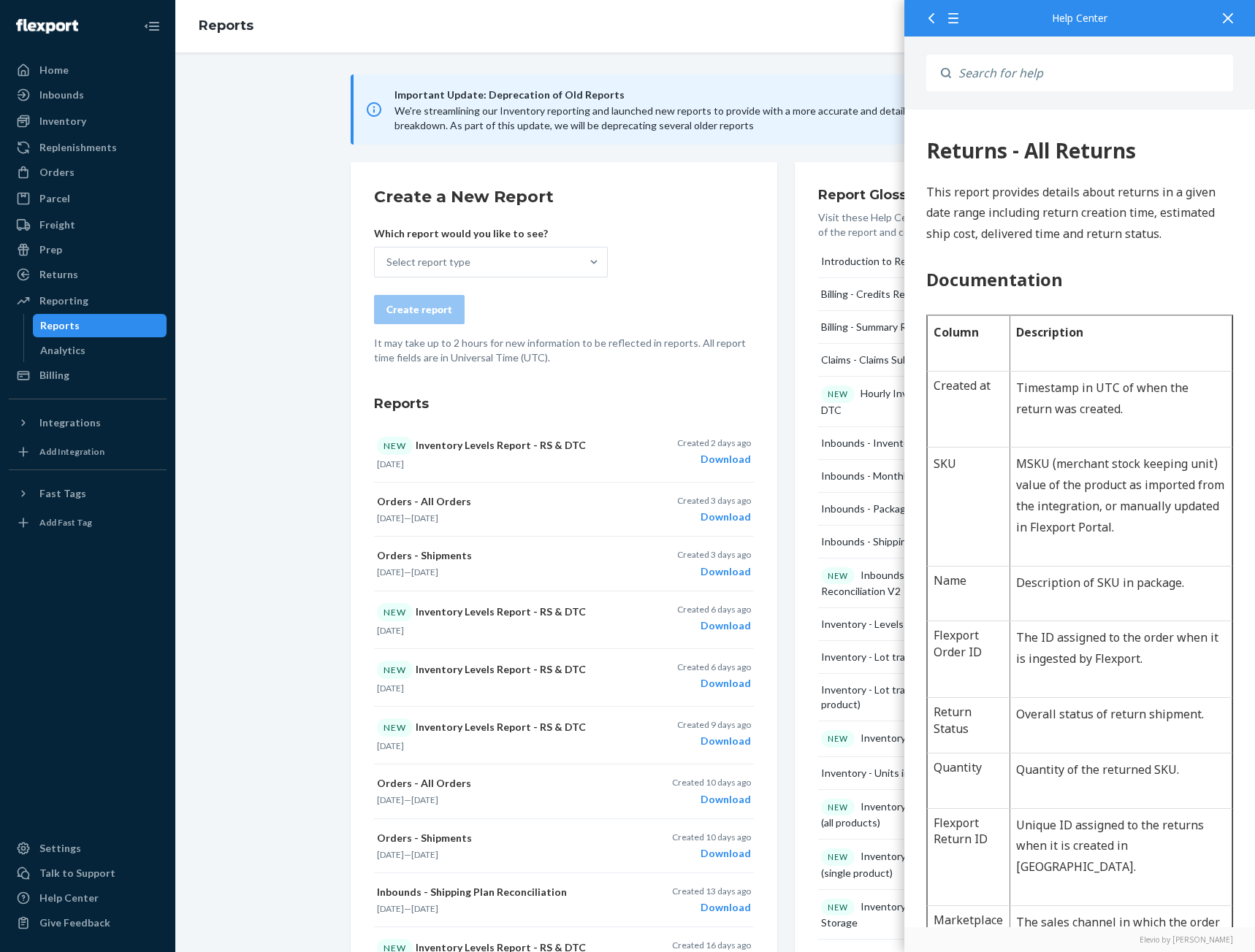
click at [520, 303] on div "Create report" at bounding box center [563, 310] width 380 height 29
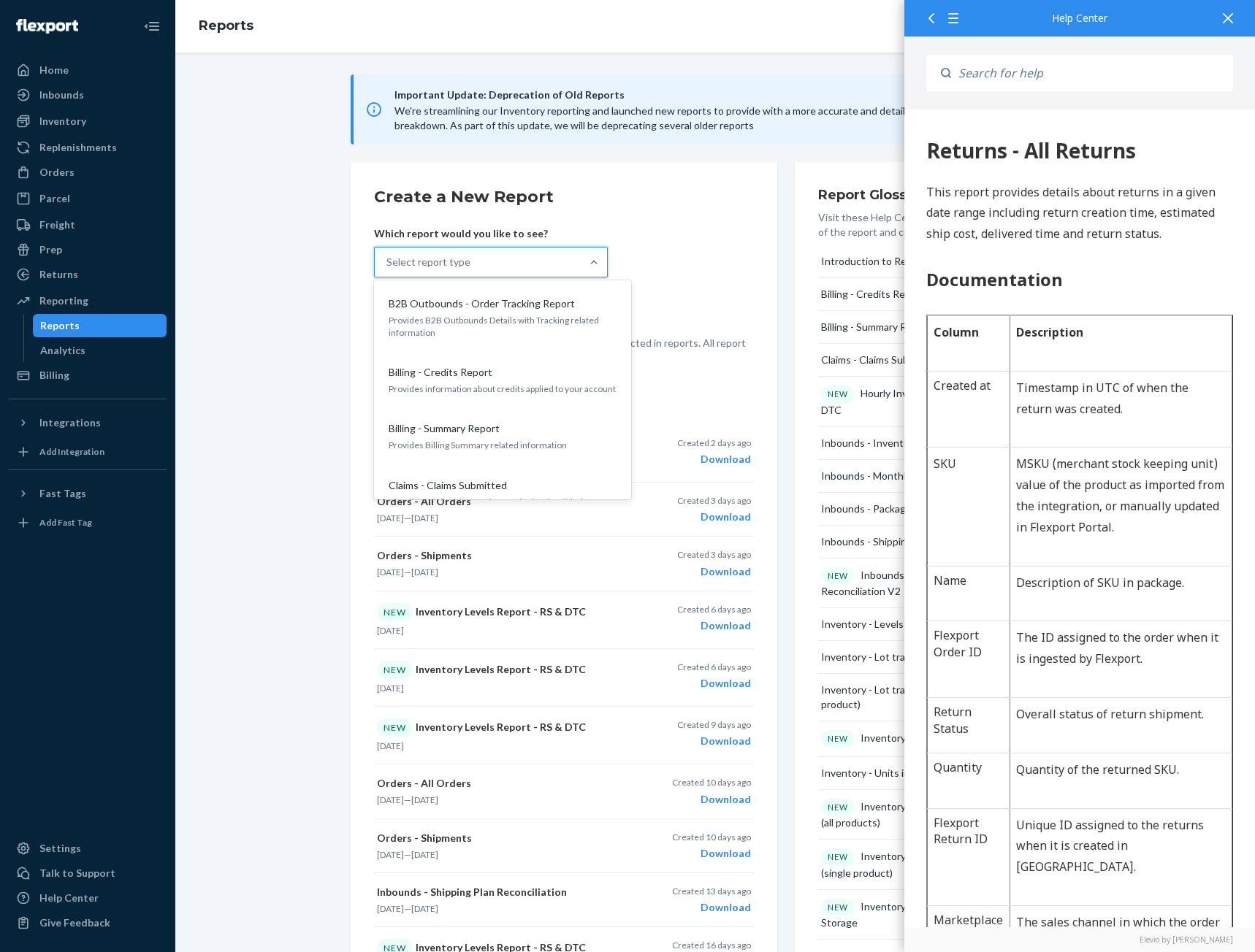
click at [476, 263] on div "Select report type" at bounding box center [477, 262] width 206 height 29
click at [388, 263] on input "option B2B Outbounds - Order Tracking Report focused, 1 of 33. 33 results avail…" at bounding box center [387, 262] width 2 height 15
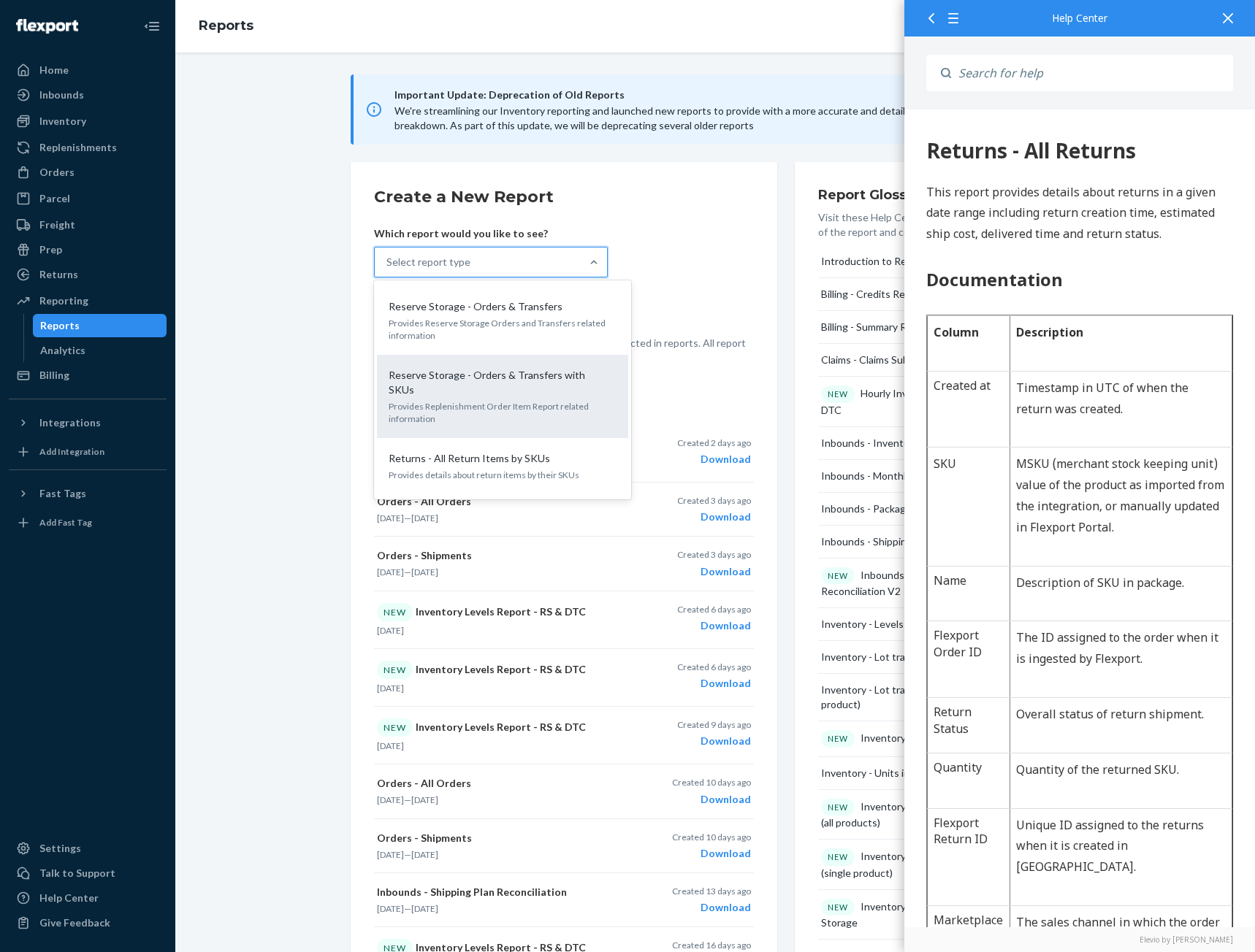
scroll to position [2003, 0]
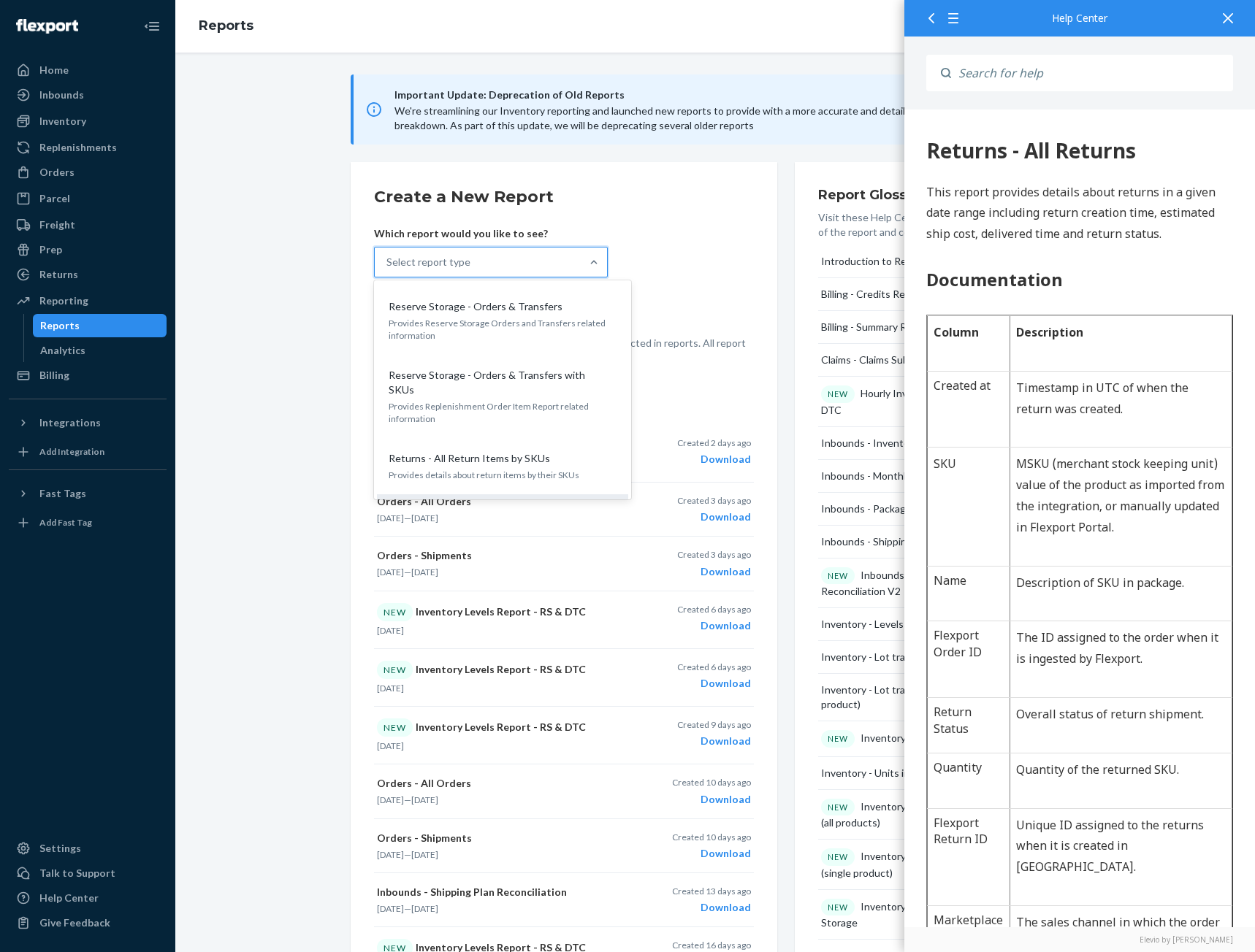
click at [455, 525] on p "Provides details about returns in a given date range" at bounding box center [502, 531] width 228 height 13
click at [388, 270] on input "option Returns - All Returns focused, 33 of 33. 33 results available. Use Up an…" at bounding box center [387, 262] width 2 height 15
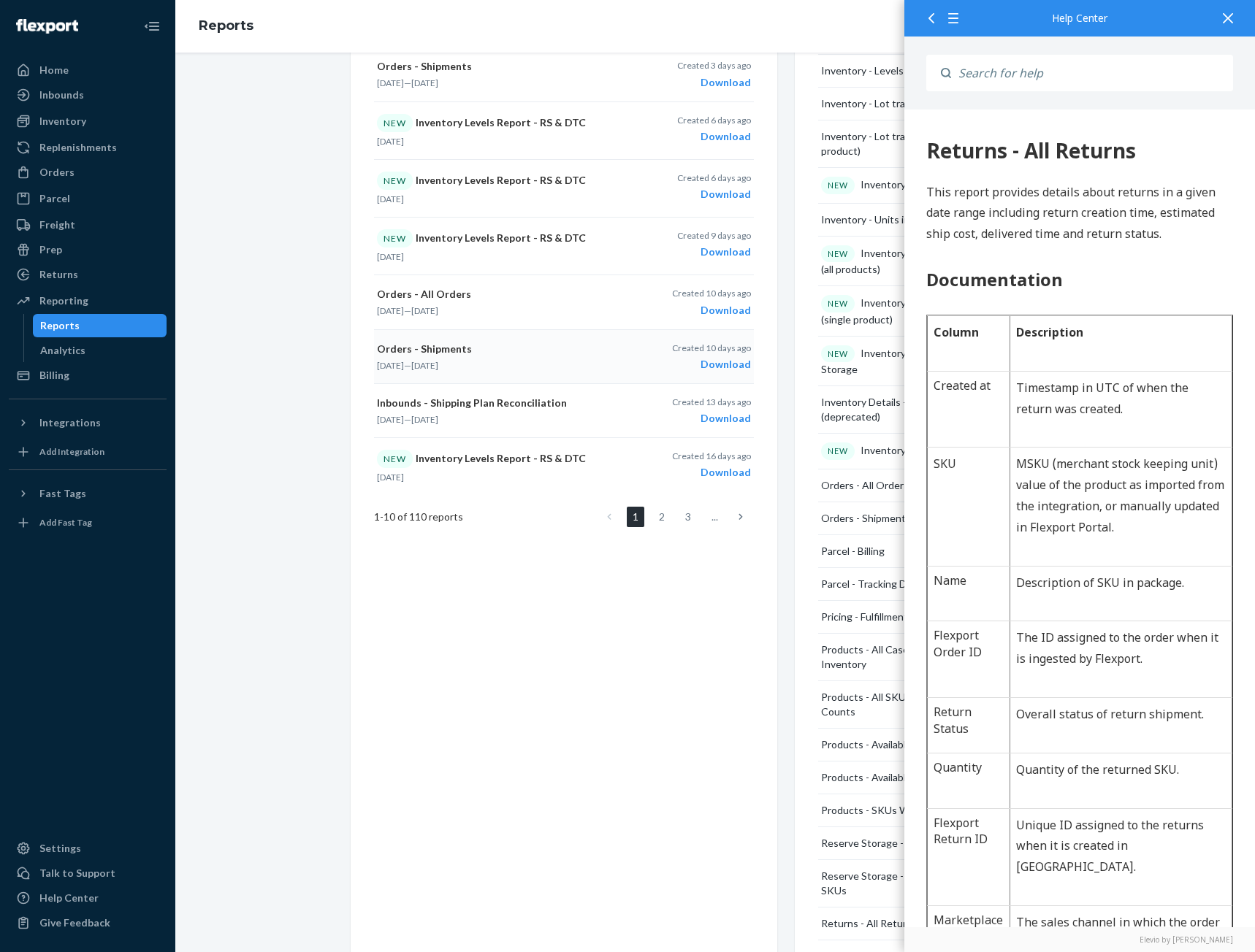
scroll to position [0, 0]
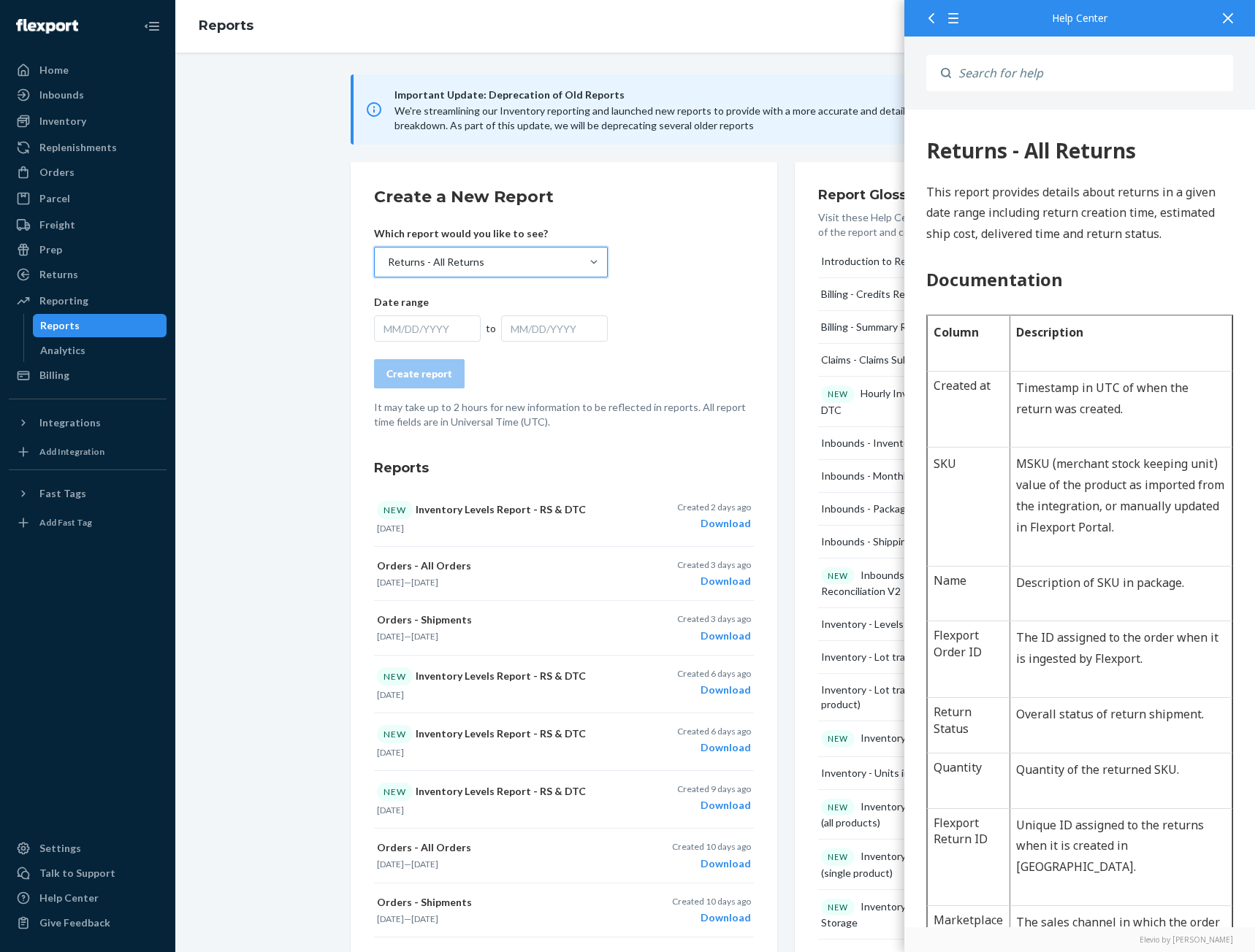
click at [428, 336] on div "MM/DD/YYYY" at bounding box center [427, 328] width 107 height 27
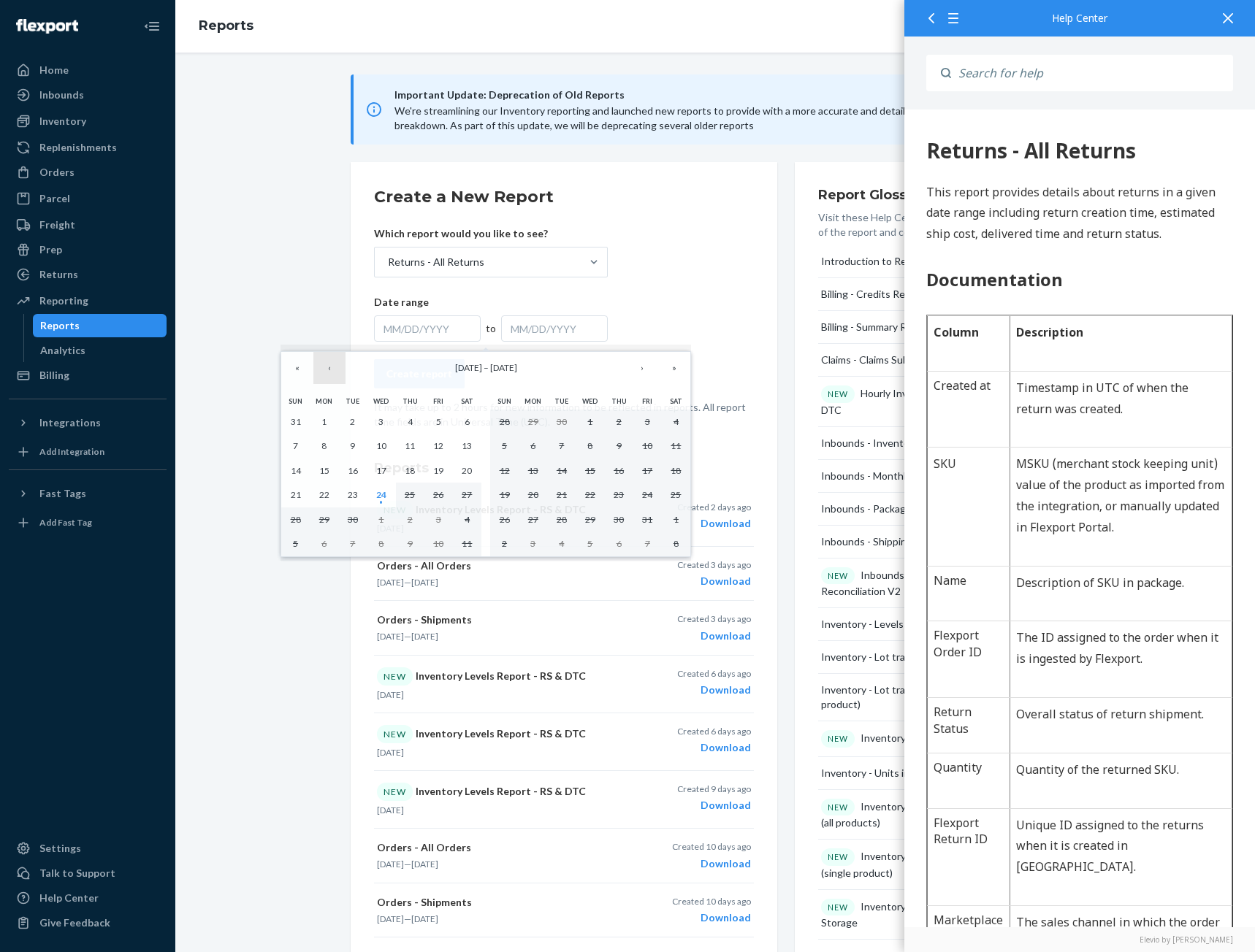
click at [325, 369] on button "‹" at bounding box center [329, 368] width 32 height 32
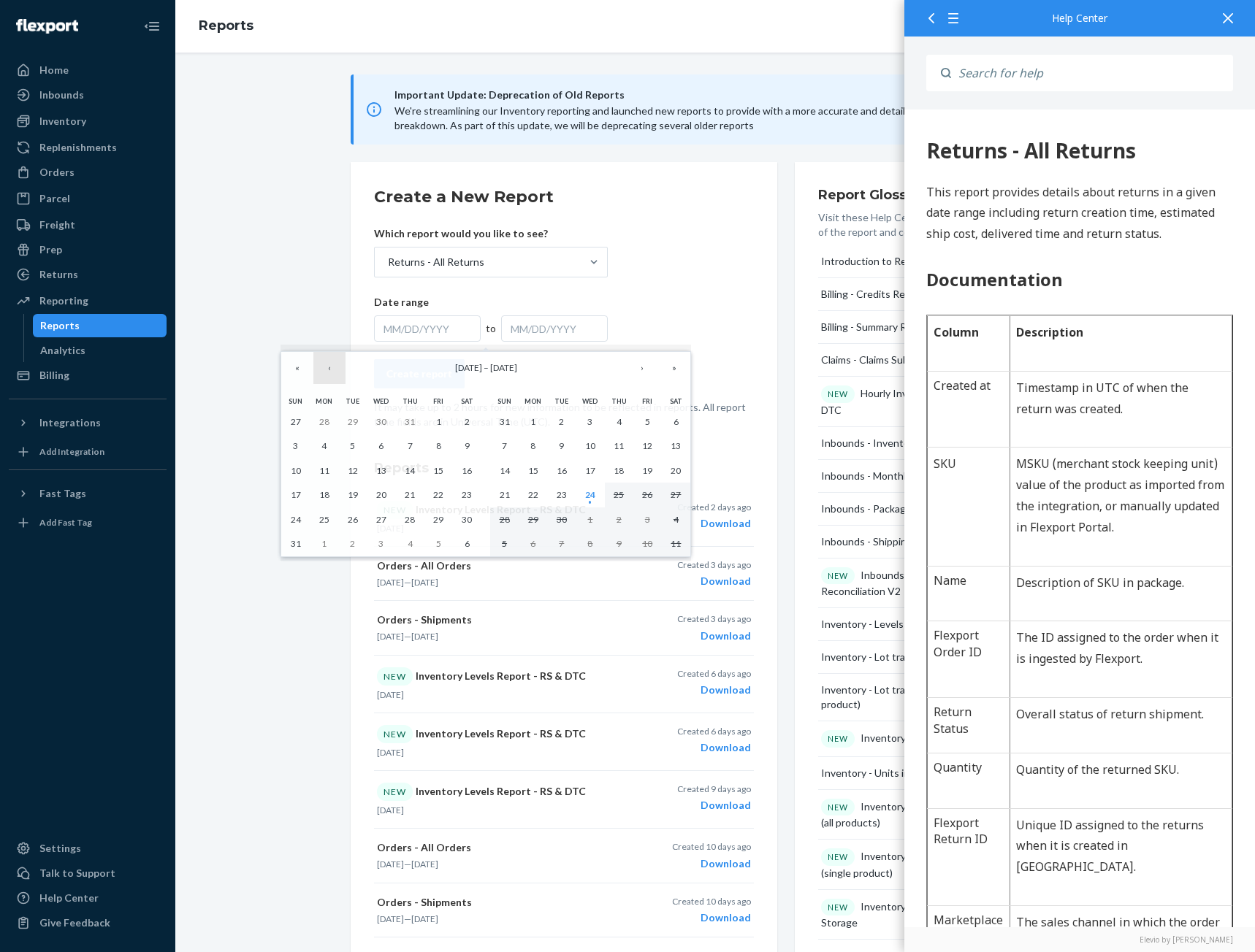
click at [325, 369] on button "‹" at bounding box center [329, 368] width 32 height 32
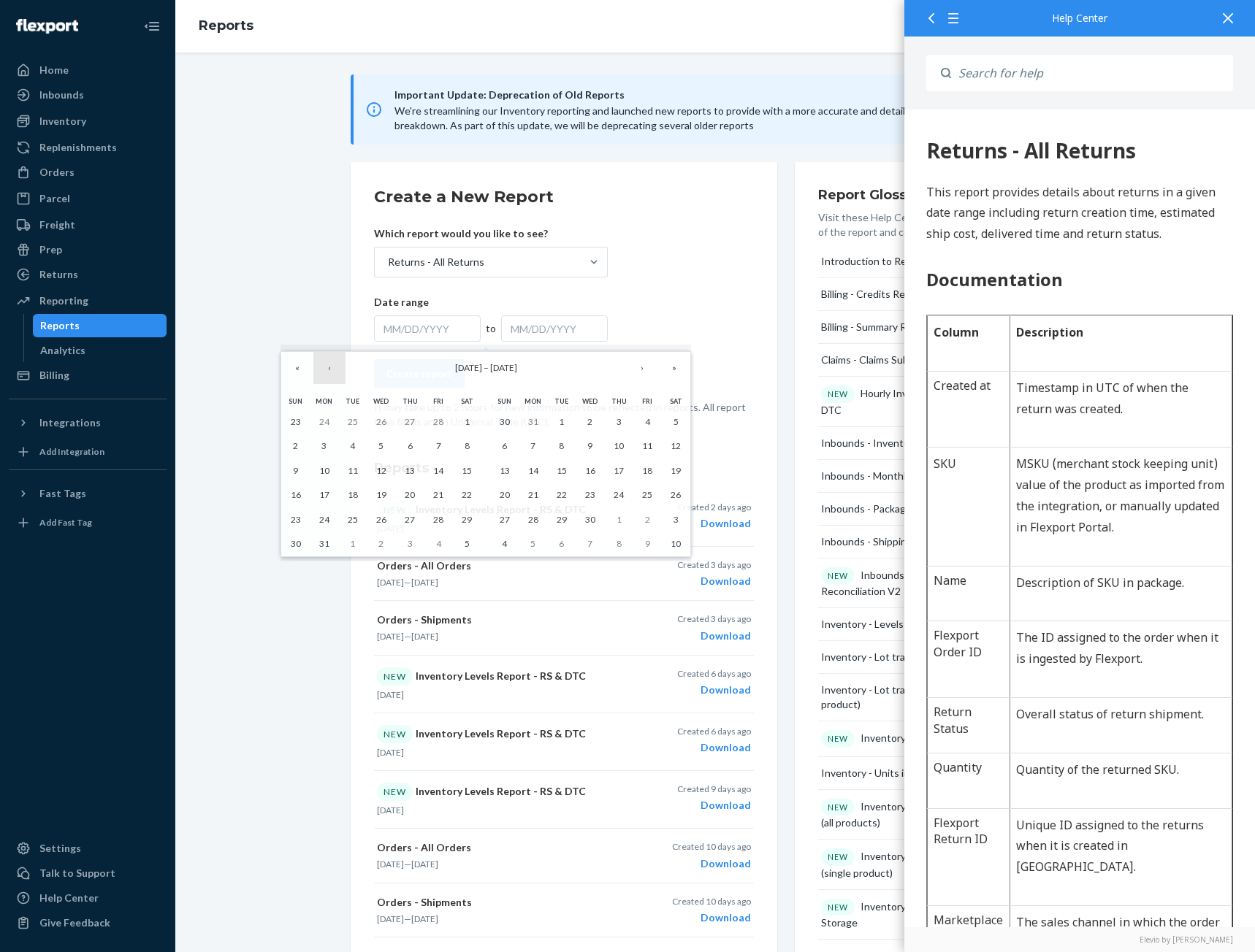
click at [325, 369] on button "‹" at bounding box center [329, 368] width 32 height 32
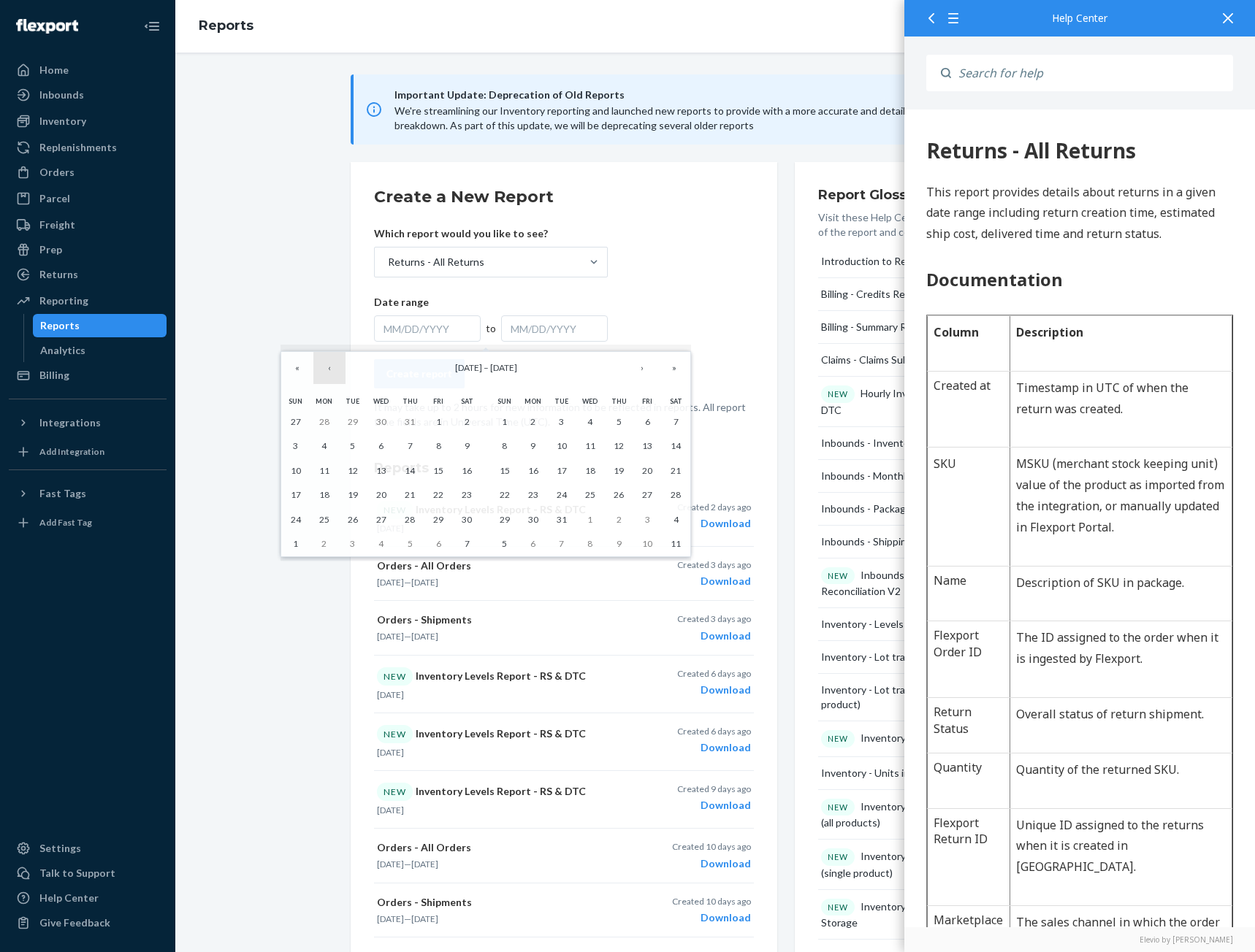
click at [325, 369] on button "‹" at bounding box center [329, 368] width 32 height 32
click at [468, 420] on abbr "1" at bounding box center [467, 422] width 5 height 11
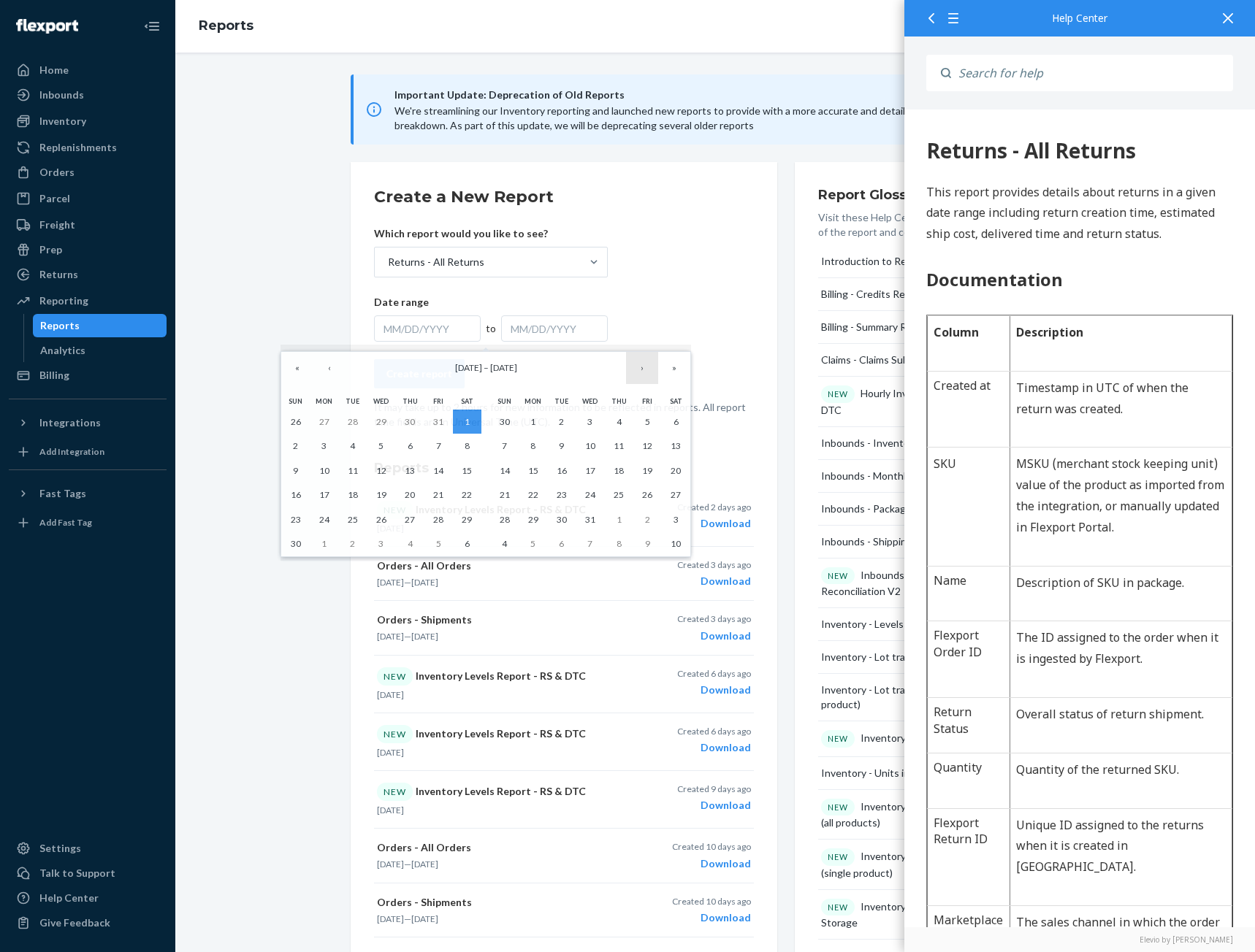
click at [648, 369] on button "›" at bounding box center [641, 368] width 32 height 32
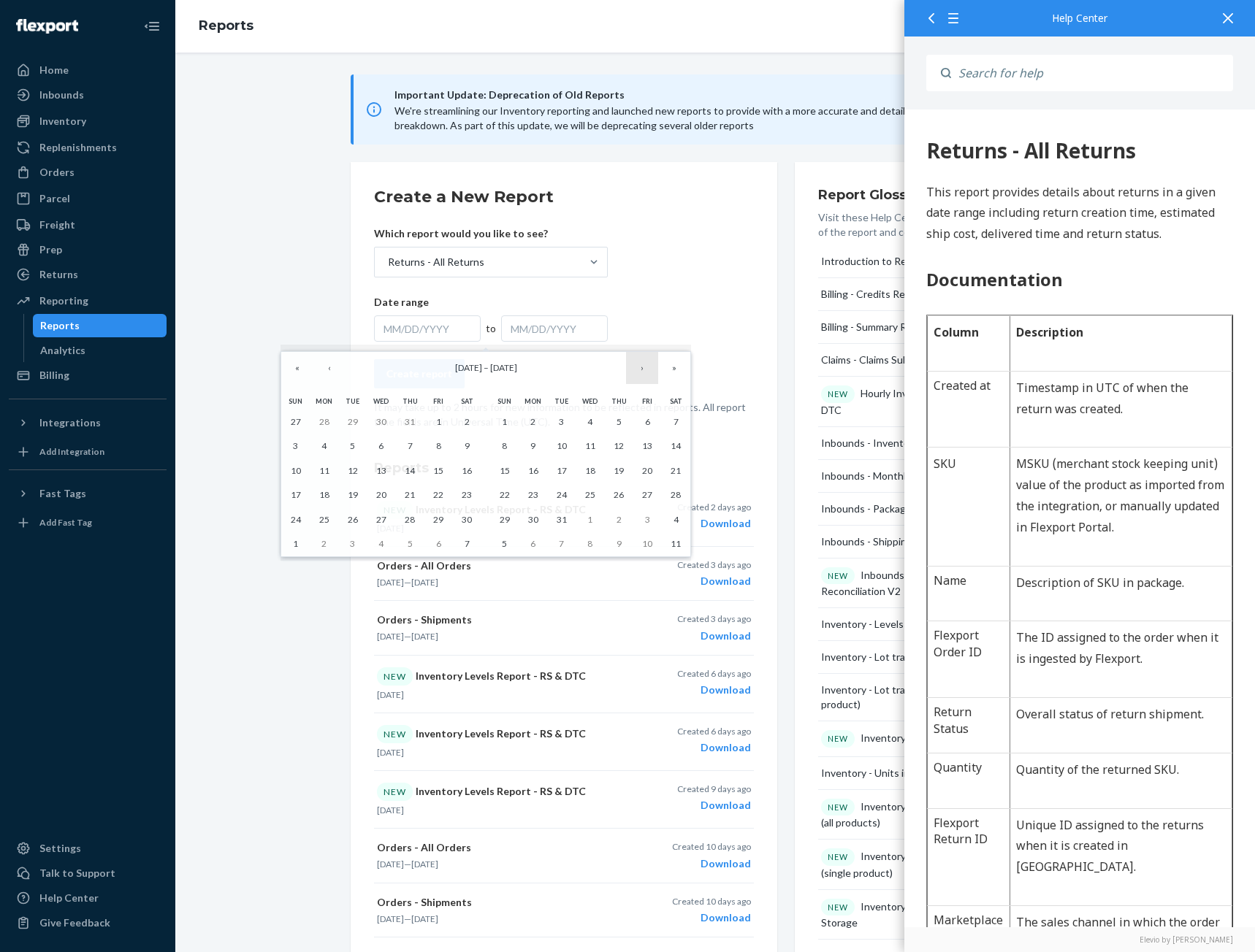
click at [648, 369] on button "›" at bounding box center [641, 368] width 32 height 32
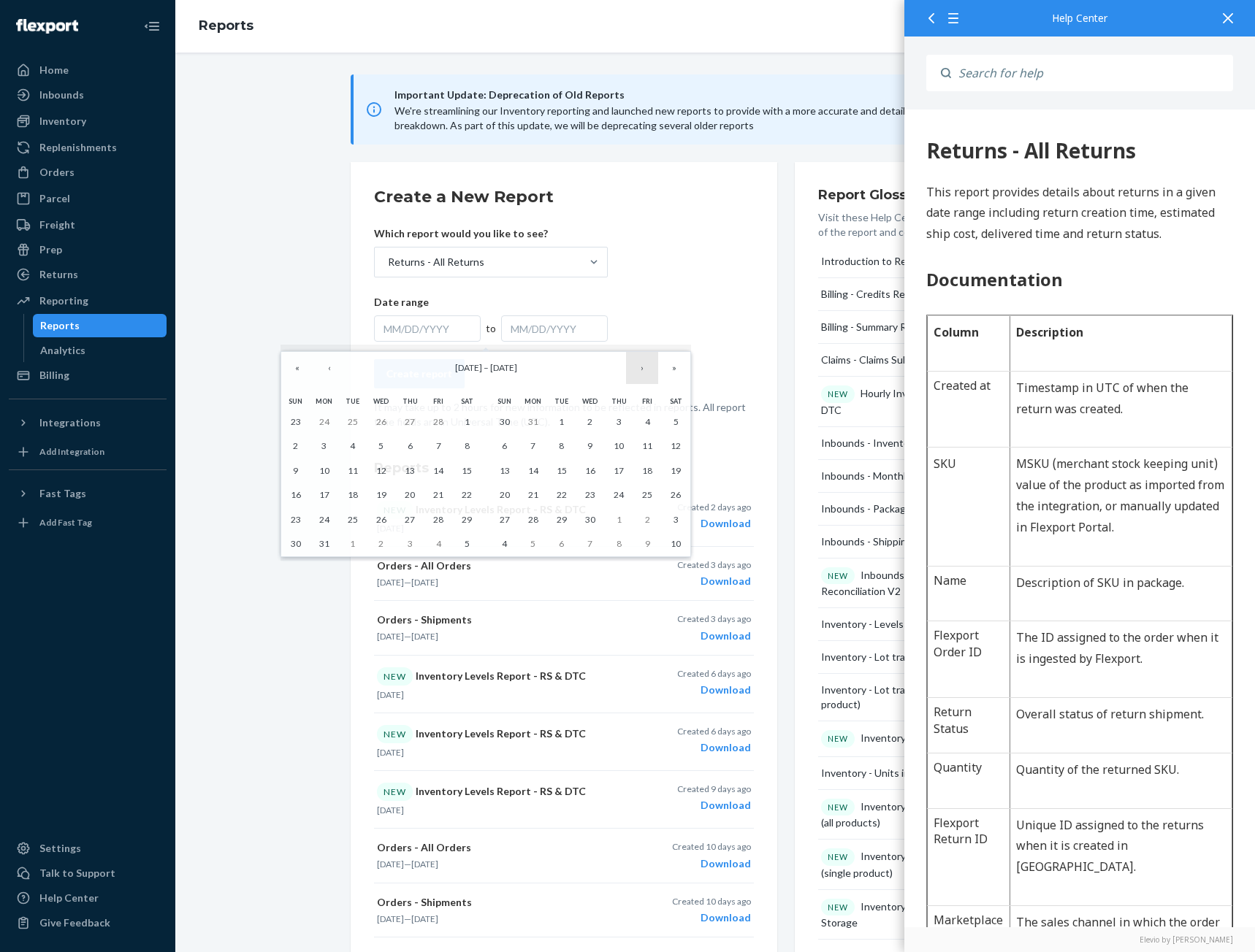
click at [648, 369] on button "›" at bounding box center [641, 368] width 32 height 32
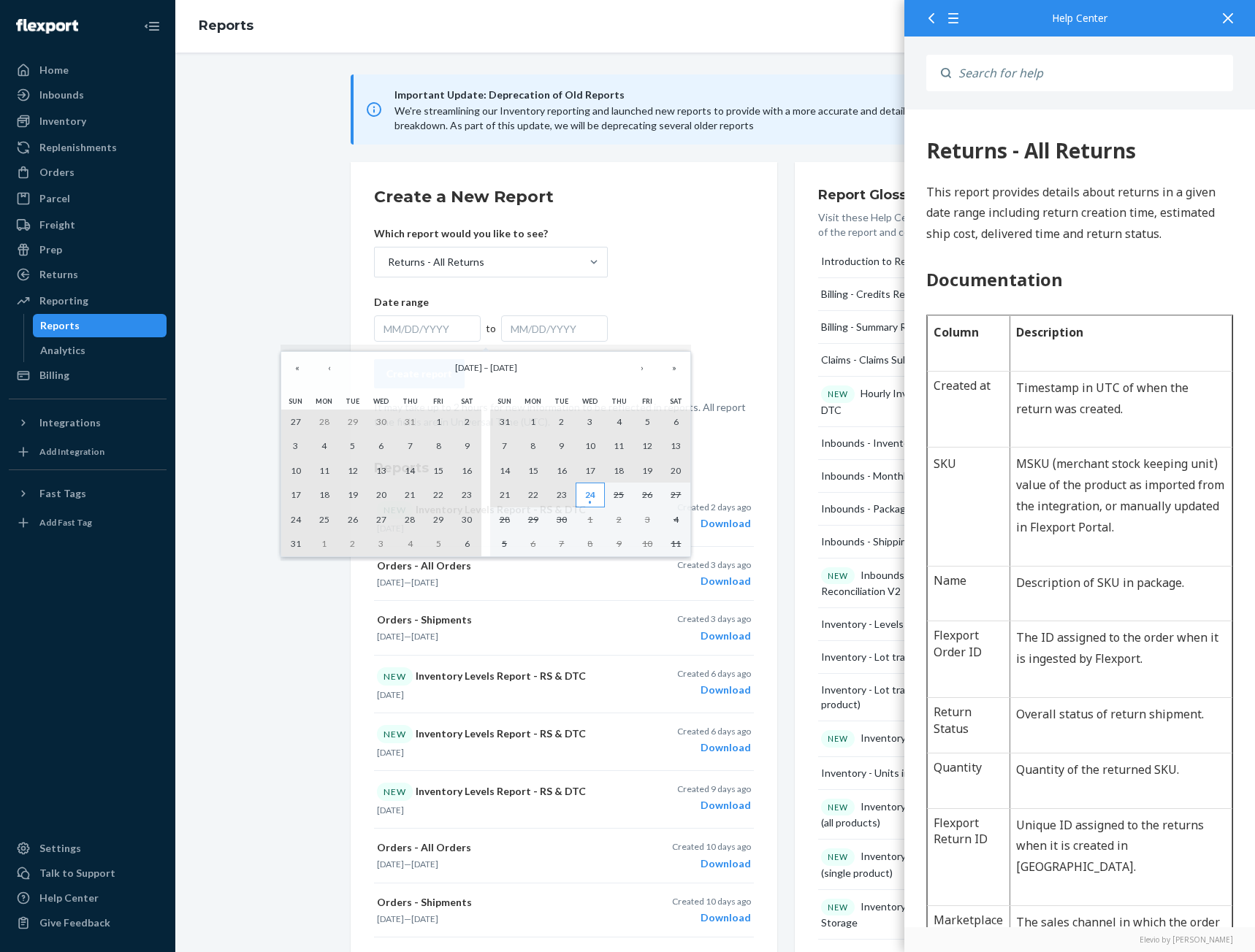
click at [587, 495] on abbr "24" at bounding box center [590, 495] width 10 height 11
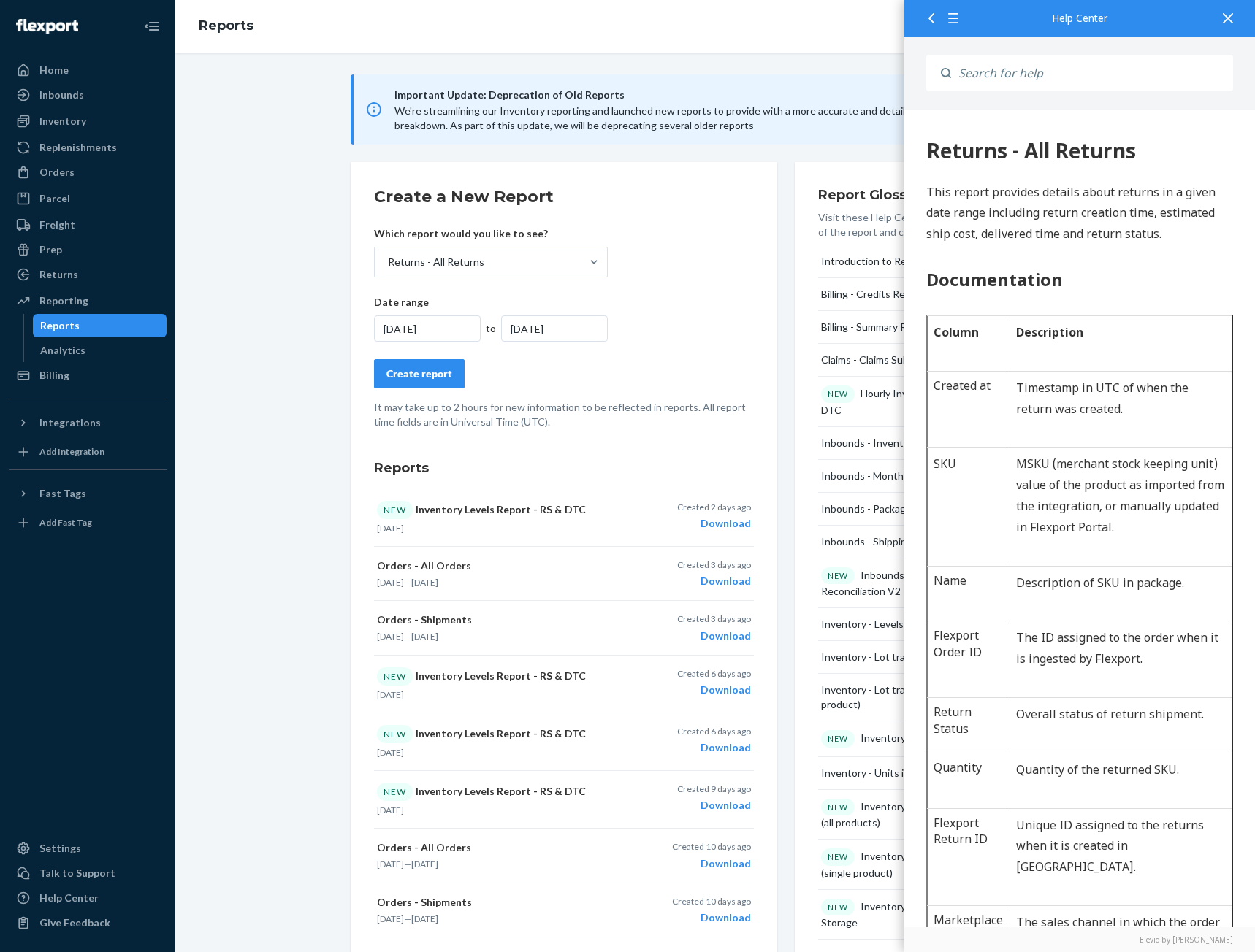
click at [413, 380] on div "Create report" at bounding box center [419, 374] width 66 height 15
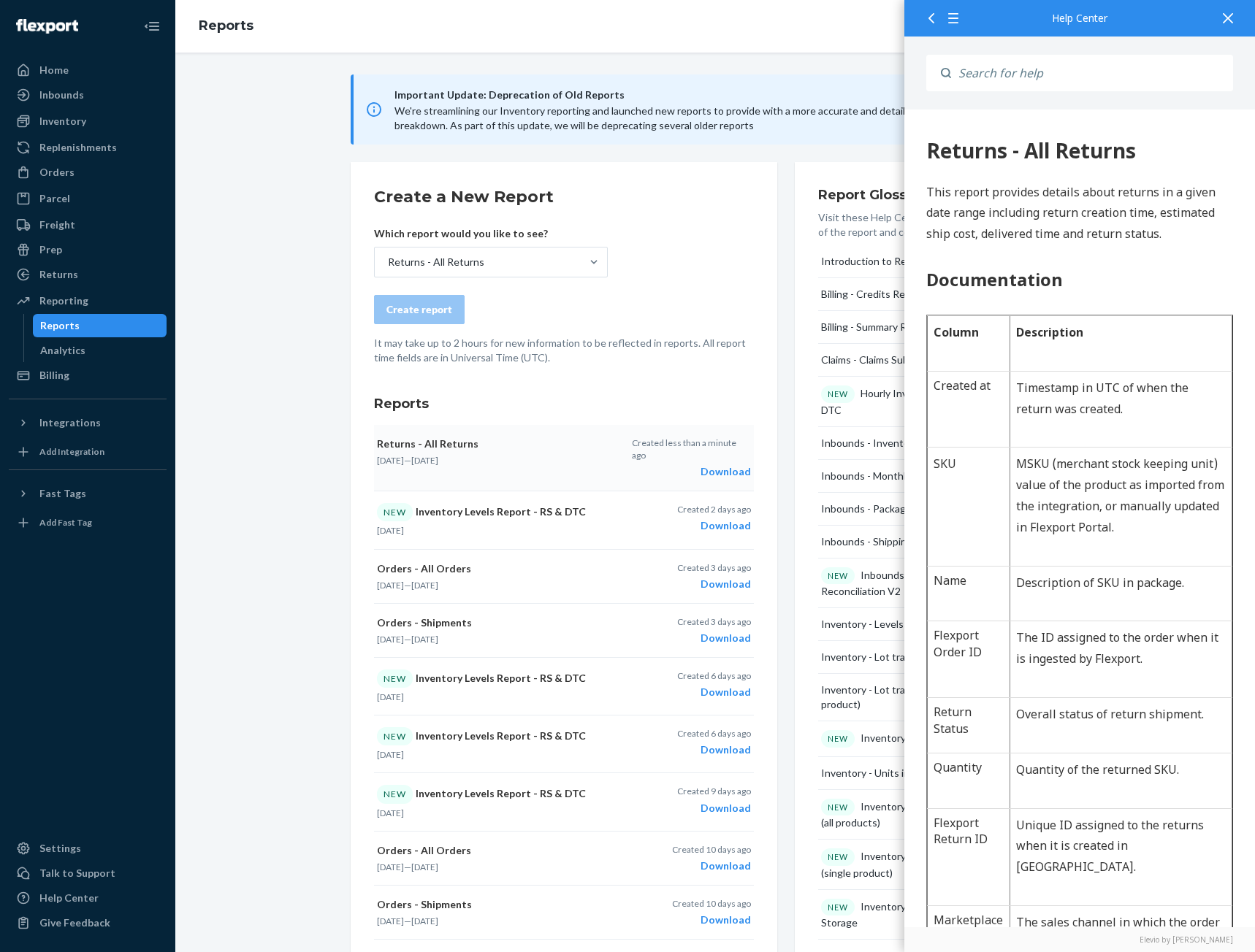
click at [717, 465] on div "Download" at bounding box center [692, 472] width 119 height 15
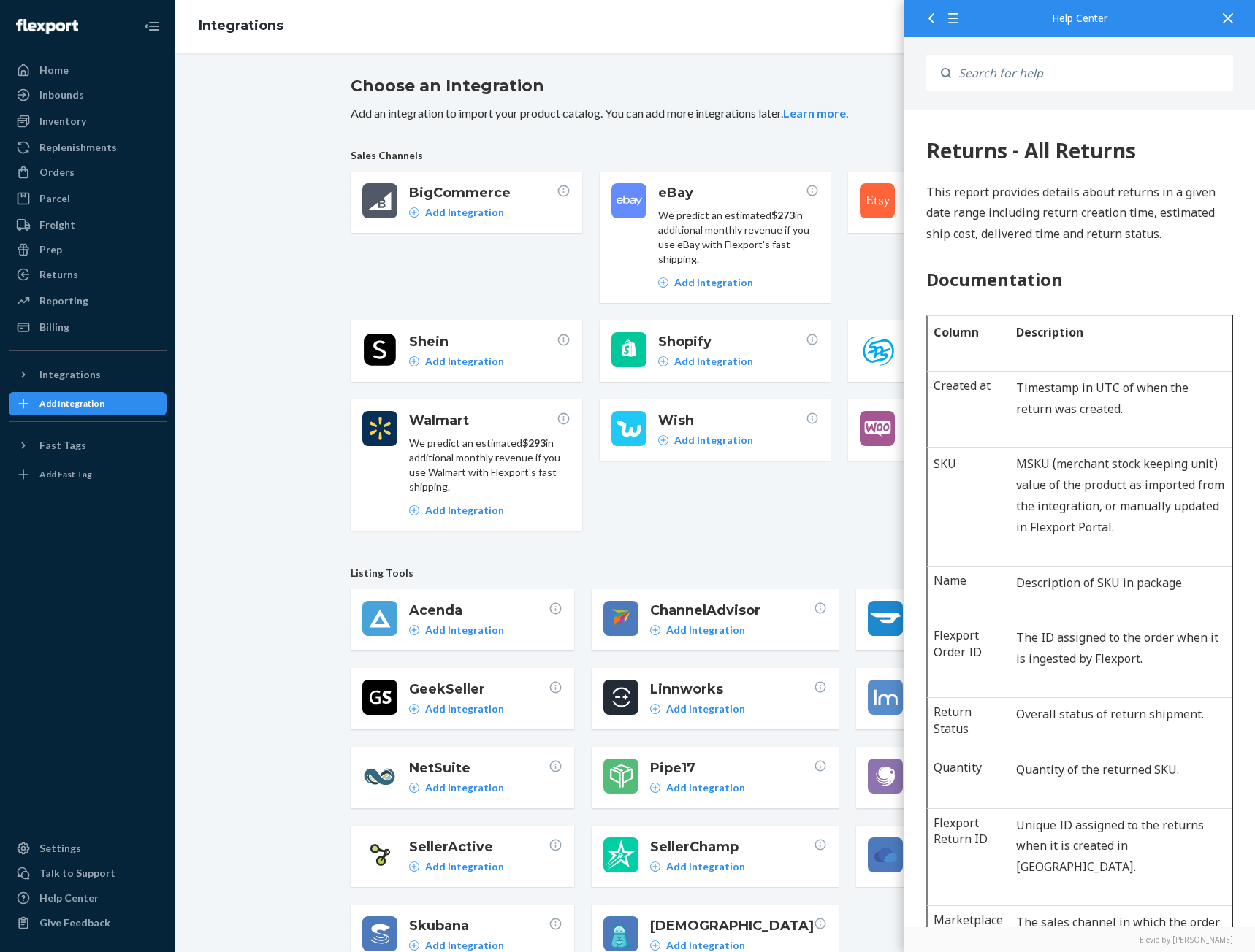
click at [1229, 16] on icon at bounding box center [1228, 17] width 10 height 10
